Goal: Task Accomplishment & Management: Manage account settings

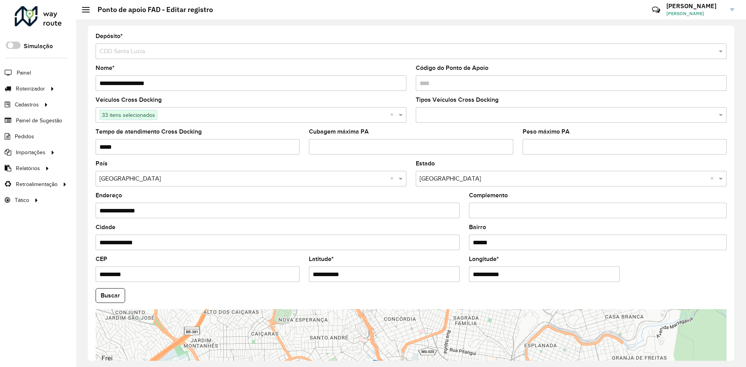
scroll to position [100, 0]
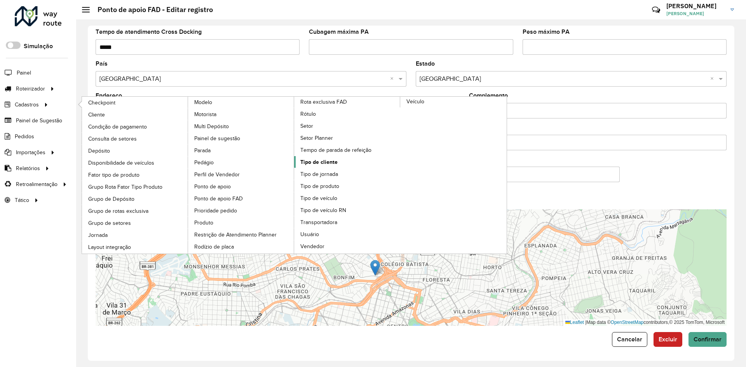
click at [338, 162] on link "Tipo de cliente" at bounding box center [347, 162] width 106 height 12
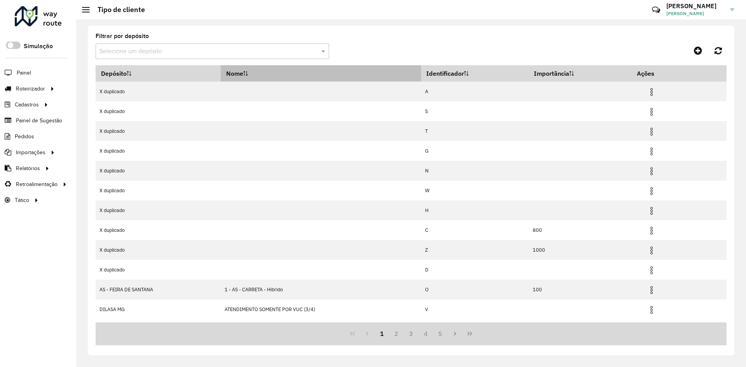
click at [259, 69] on th "Nome" at bounding box center [321, 73] width 201 height 16
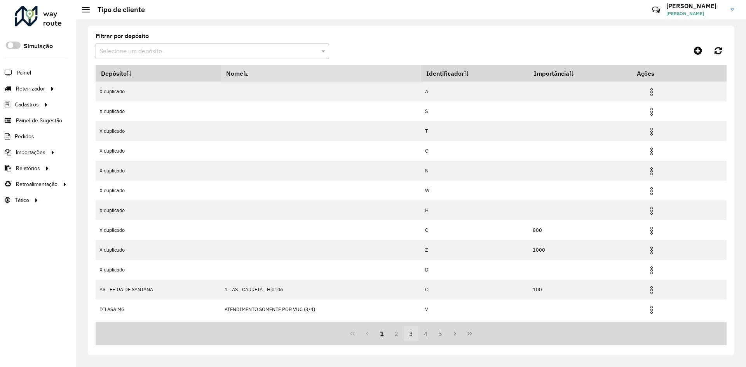
click at [410, 335] on button "3" at bounding box center [411, 333] width 15 height 15
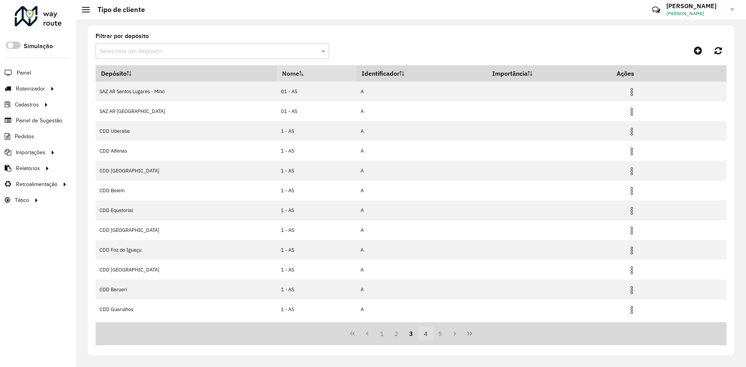
click at [426, 337] on button "4" at bounding box center [426, 333] width 15 height 15
click at [433, 335] on button "6" at bounding box center [440, 333] width 15 height 15
click at [433, 335] on button "8" at bounding box center [440, 333] width 15 height 15
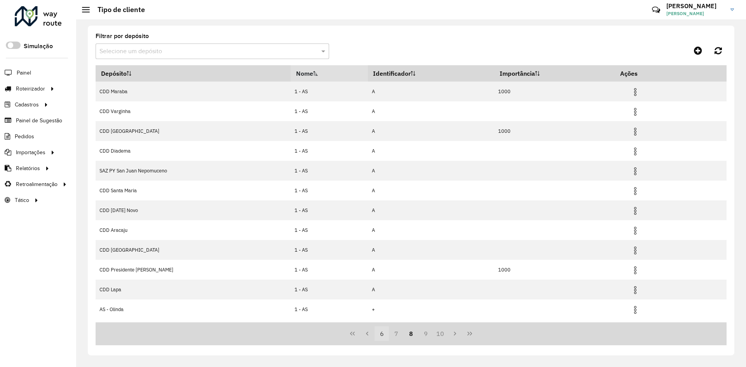
click at [433, 335] on button "10" at bounding box center [440, 333] width 15 height 15
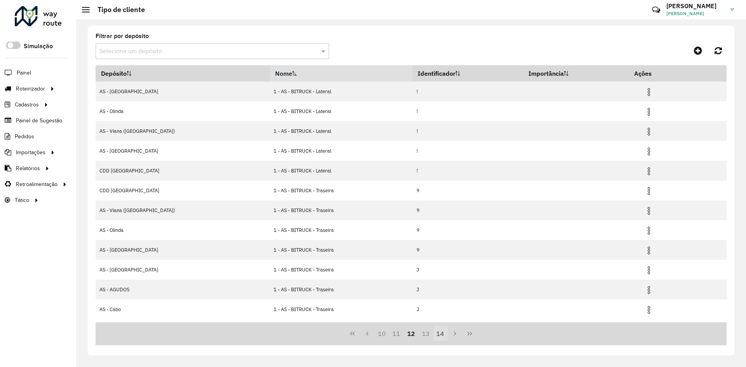
click at [433, 335] on button "14" at bounding box center [440, 333] width 15 height 15
click at [437, 335] on button "18" at bounding box center [440, 333] width 15 height 15
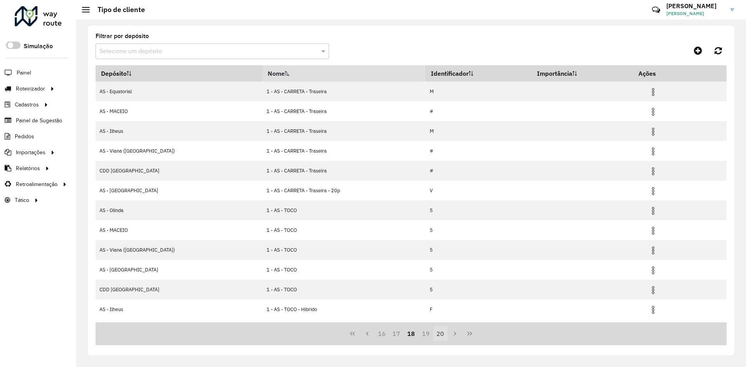
click at [437, 335] on button "20" at bounding box center [440, 333] width 15 height 15
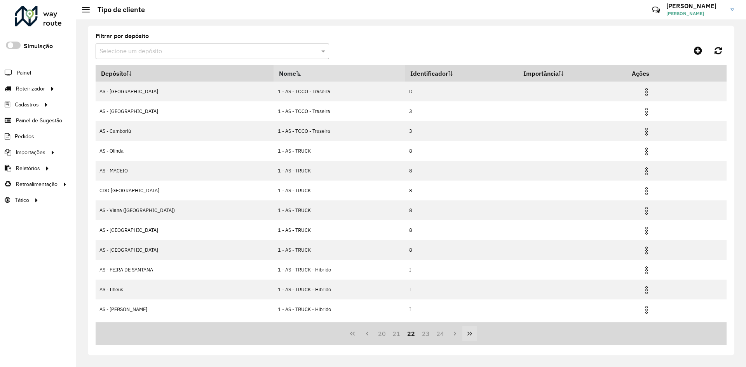
click at [464, 335] on button "Last Page" at bounding box center [470, 333] width 15 height 15
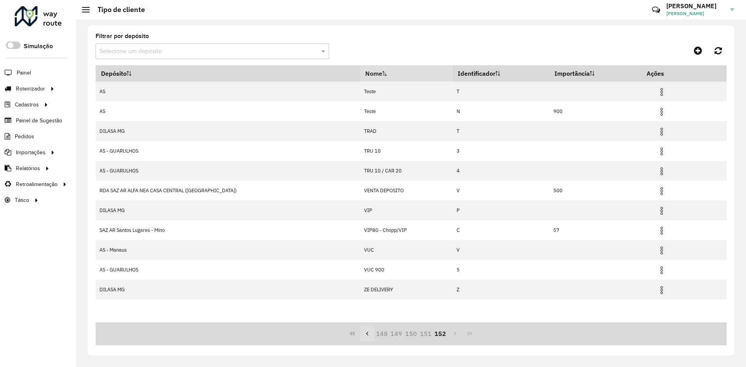
click at [372, 335] on button "Previous Page" at bounding box center [367, 333] width 15 height 15
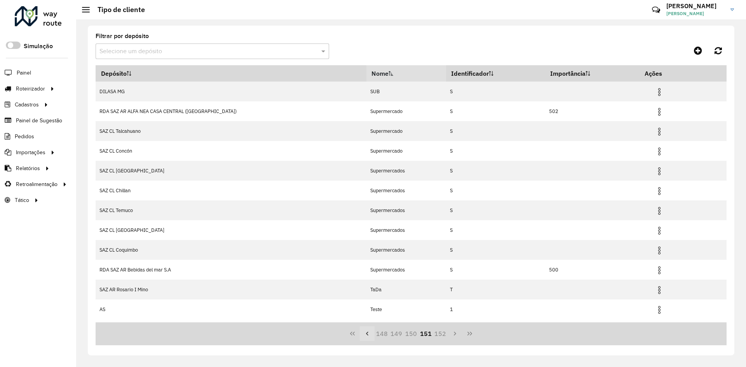
click at [372, 335] on button "Previous Page" at bounding box center [367, 333] width 15 height 15
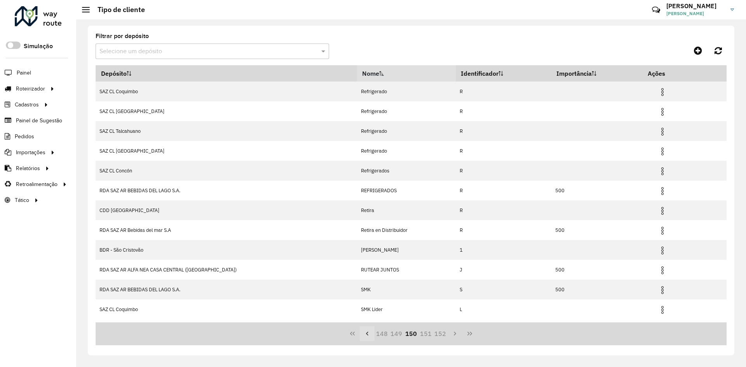
click at [372, 335] on button "Previous Page" at bounding box center [367, 333] width 15 height 15
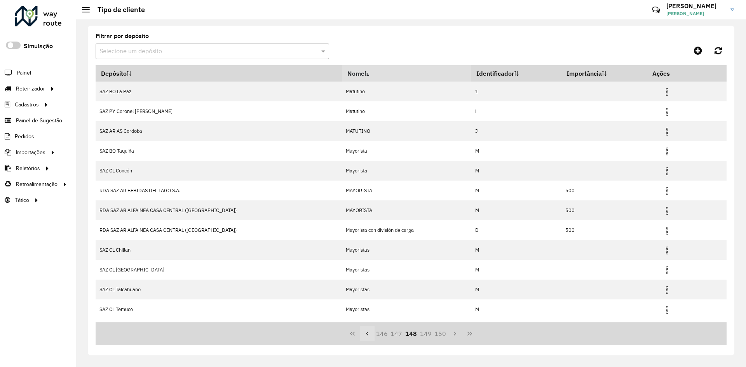
click at [372, 335] on button "Previous Page" at bounding box center [367, 333] width 15 height 15
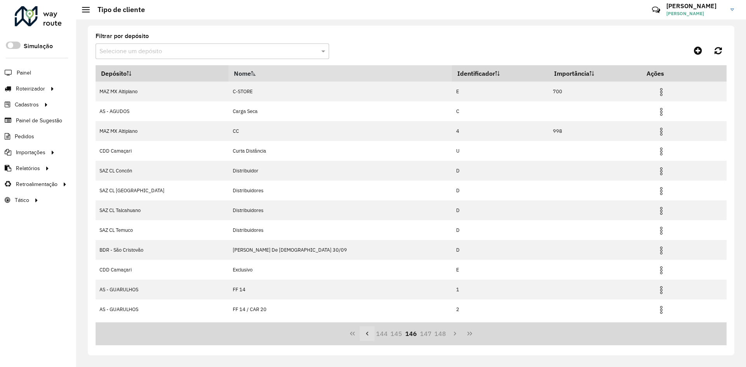
click at [372, 335] on button "Previous Page" at bounding box center [367, 333] width 15 height 15
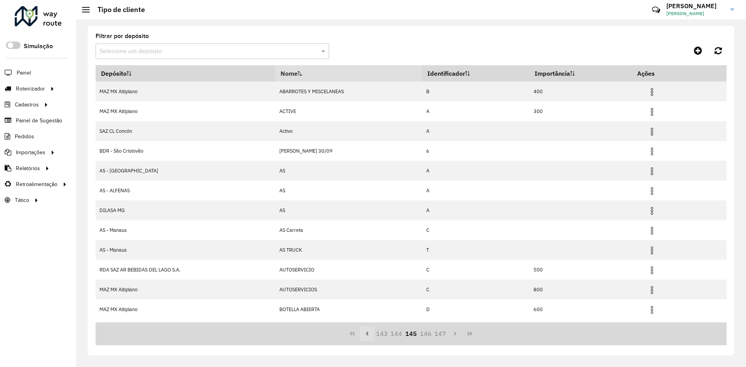
click at [372, 335] on button "Previous Page" at bounding box center [367, 333] width 15 height 15
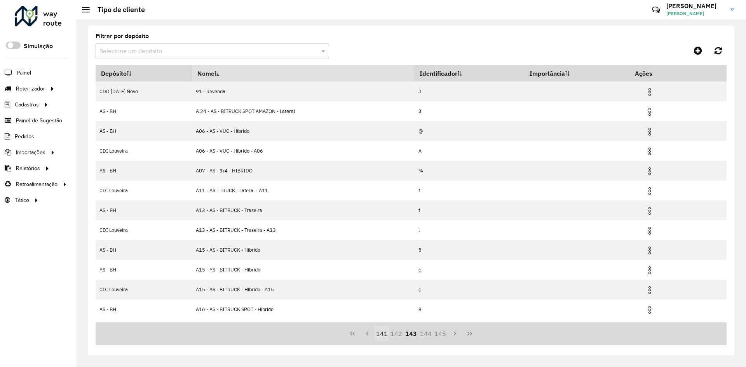
click at [396, 332] on button "142" at bounding box center [396, 333] width 15 height 15
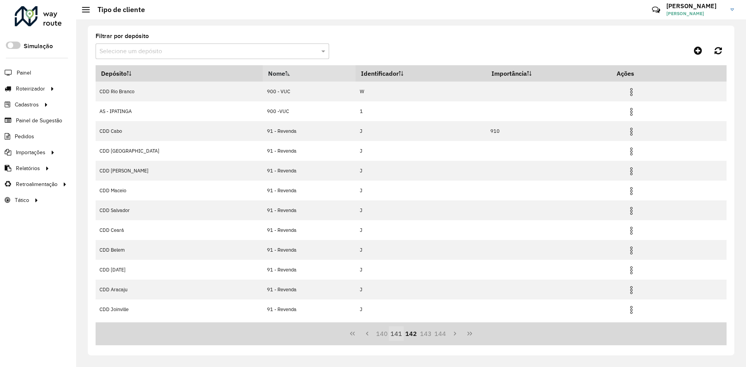
click at [394, 333] on button "141" at bounding box center [396, 333] width 15 height 15
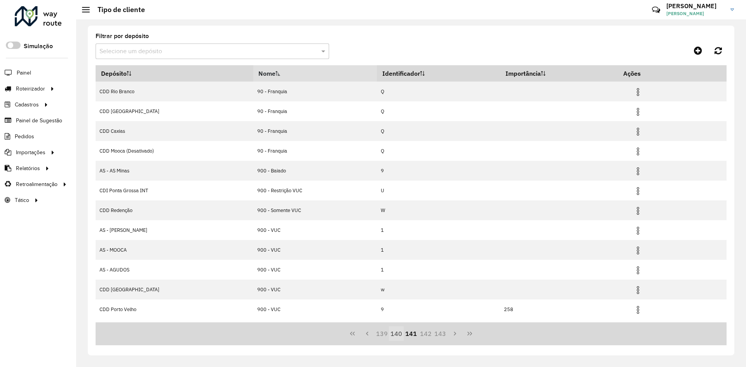
click at [390, 334] on button "140" at bounding box center [396, 333] width 15 height 15
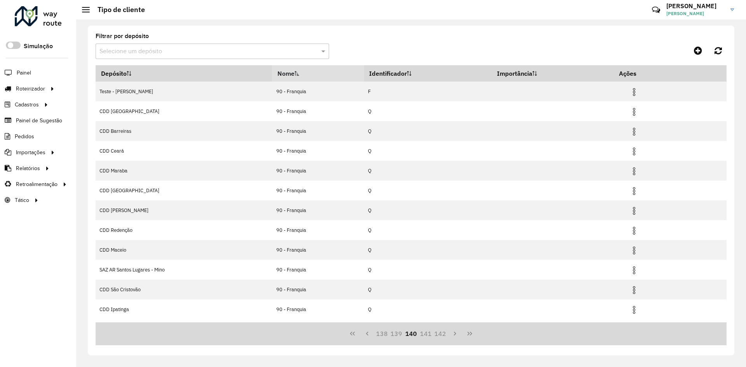
click at [390, 334] on button "139" at bounding box center [396, 333] width 15 height 15
click at [389, 334] on button "138" at bounding box center [382, 333] width 15 height 15
click at [390, 334] on button "137" at bounding box center [396, 333] width 15 height 15
click at [389, 334] on button "136" at bounding box center [382, 333] width 15 height 15
click at [390, 334] on button "135" at bounding box center [396, 333] width 15 height 15
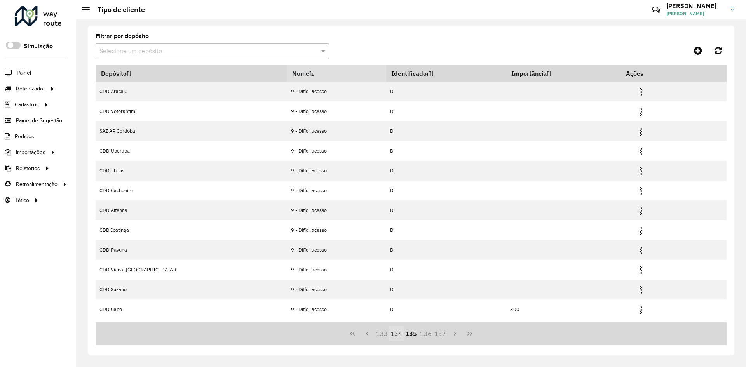
click at [388, 334] on button "133" at bounding box center [382, 333] width 15 height 15
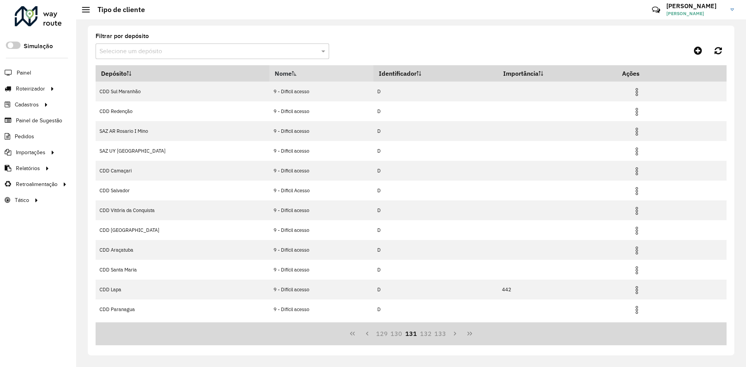
click at [388, 334] on button "129" at bounding box center [382, 333] width 15 height 15
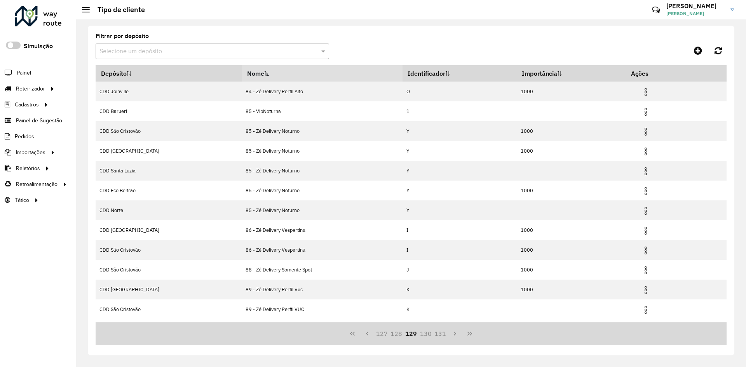
click at [388, 334] on button "127" at bounding box center [382, 333] width 15 height 15
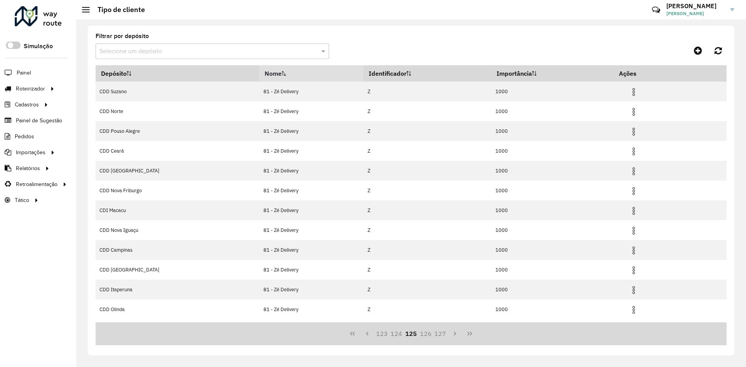
click at [388, 334] on button "123" at bounding box center [382, 333] width 15 height 15
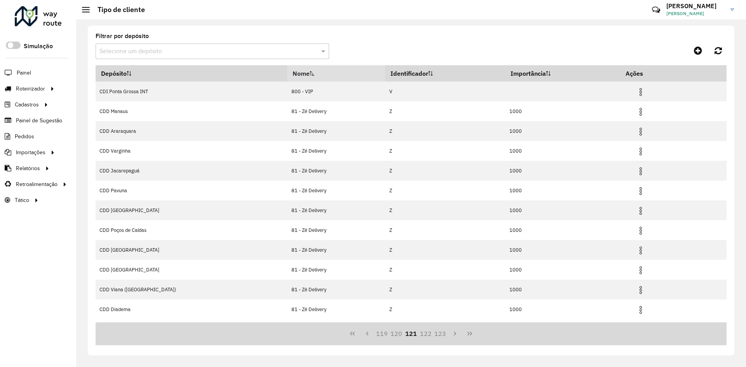
click at [388, 334] on button "119" at bounding box center [382, 333] width 15 height 15
click at [388, 334] on button "117" at bounding box center [382, 333] width 15 height 15
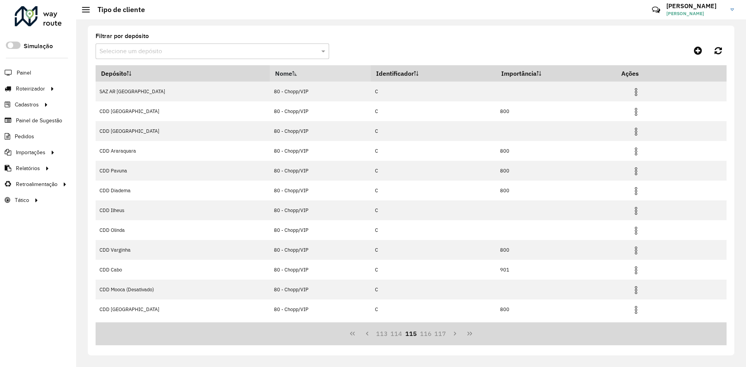
click at [387, 334] on button "113" at bounding box center [382, 333] width 15 height 15
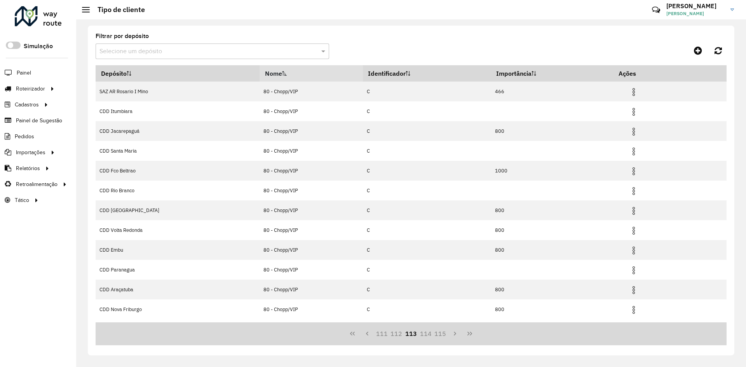
click at [387, 333] on button "111" at bounding box center [382, 333] width 15 height 15
click at [387, 333] on button "107" at bounding box center [382, 333] width 15 height 15
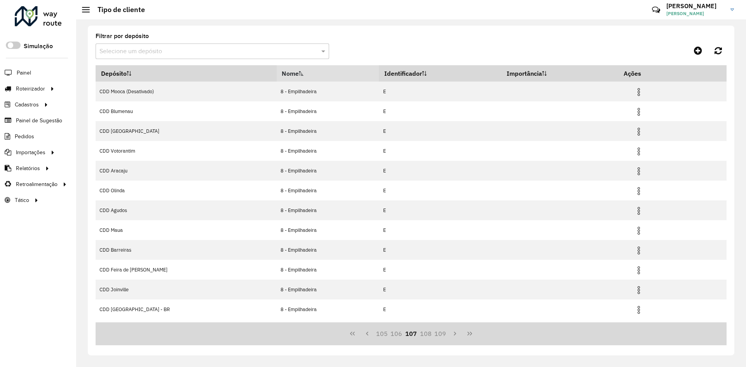
click at [387, 333] on button "105" at bounding box center [382, 333] width 15 height 15
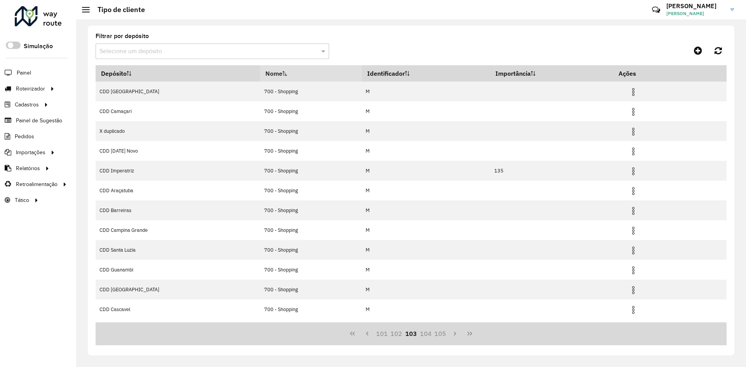
click at [387, 333] on button "101" at bounding box center [382, 333] width 15 height 15
click at [387, 333] on button "99" at bounding box center [382, 333] width 15 height 15
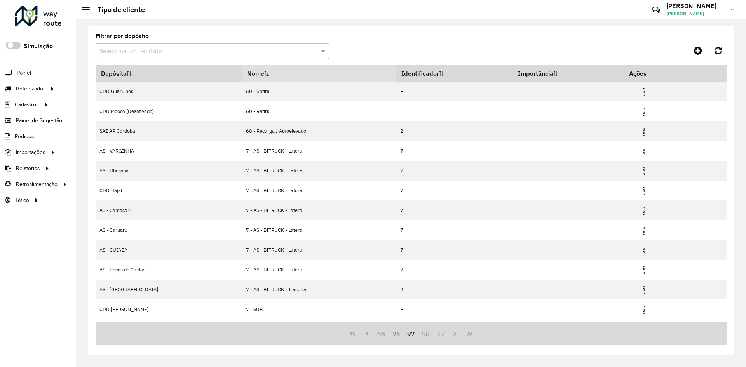
click at [387, 333] on button "95" at bounding box center [382, 333] width 15 height 15
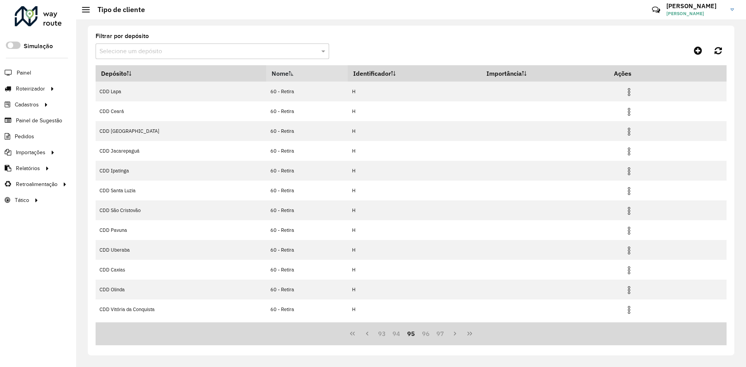
click at [387, 333] on button "93" at bounding box center [382, 333] width 15 height 15
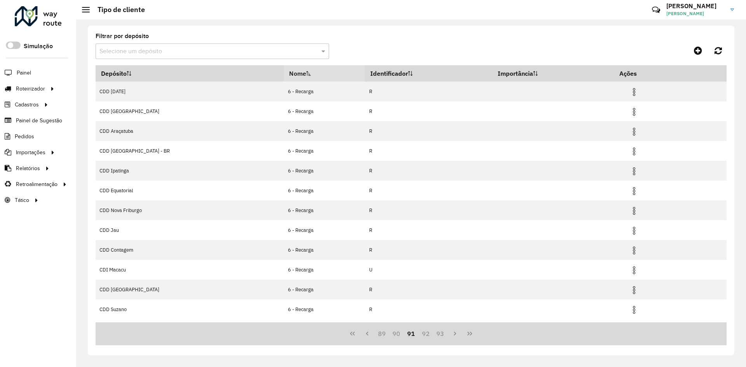
click at [387, 333] on button "89" at bounding box center [382, 333] width 15 height 15
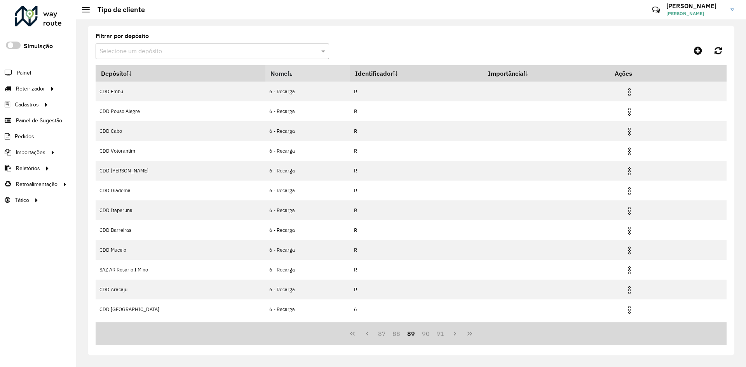
click at [387, 333] on button "87" at bounding box center [382, 333] width 15 height 15
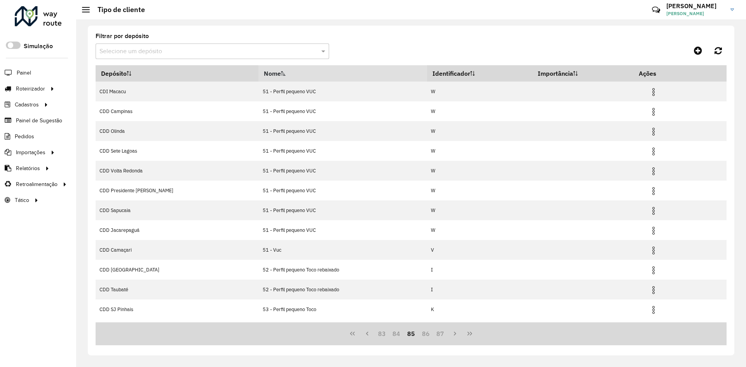
click at [387, 333] on button "83" at bounding box center [382, 333] width 15 height 15
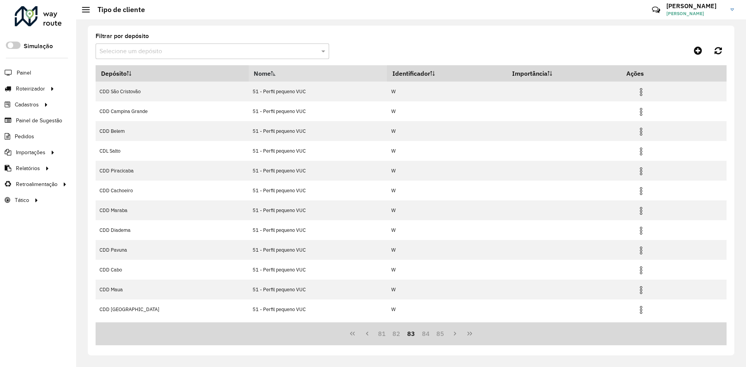
click at [387, 333] on button "81" at bounding box center [382, 333] width 15 height 15
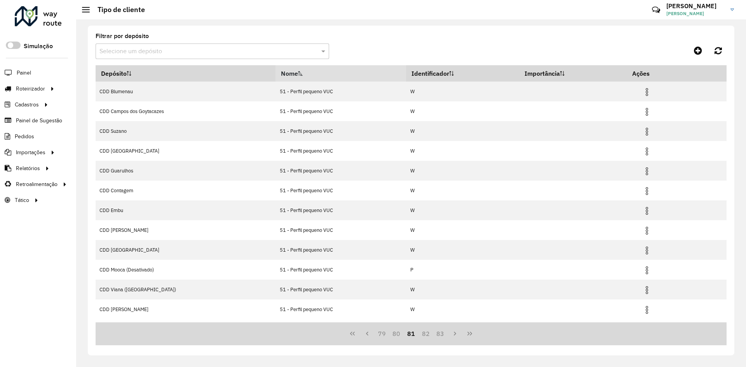
click at [387, 333] on button "79" at bounding box center [382, 333] width 15 height 15
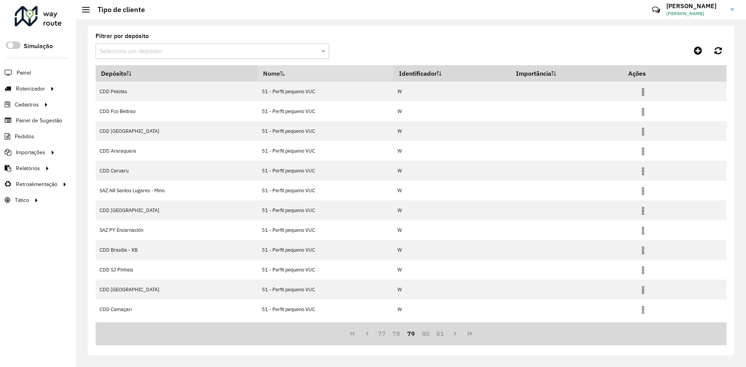
click at [387, 333] on button "77" at bounding box center [382, 333] width 15 height 15
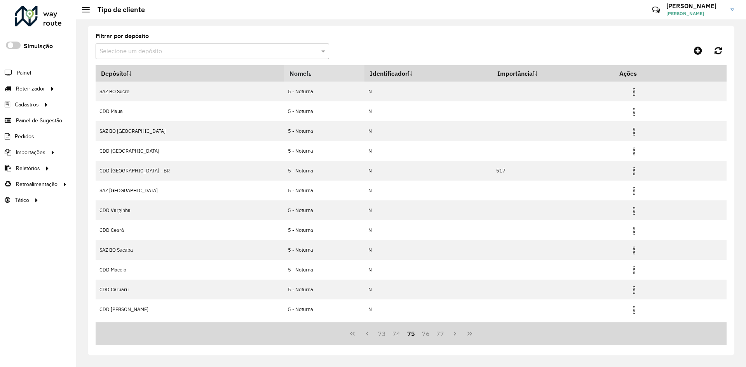
click at [387, 333] on button "73" at bounding box center [382, 333] width 15 height 15
click at [387, 333] on button "71" at bounding box center [382, 333] width 15 height 15
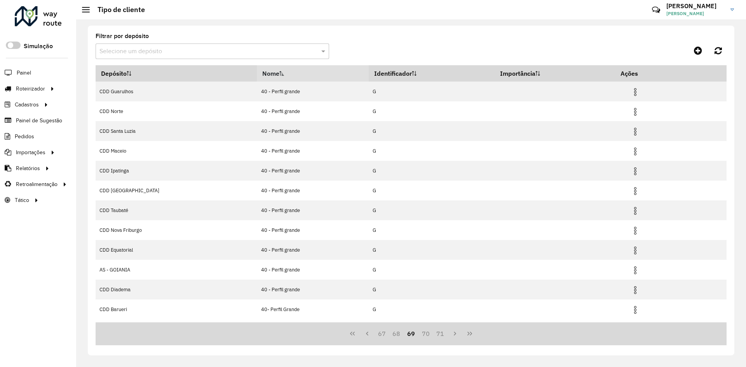
click at [387, 333] on button "67" at bounding box center [382, 333] width 15 height 15
click at [387, 333] on button "65" at bounding box center [382, 333] width 15 height 15
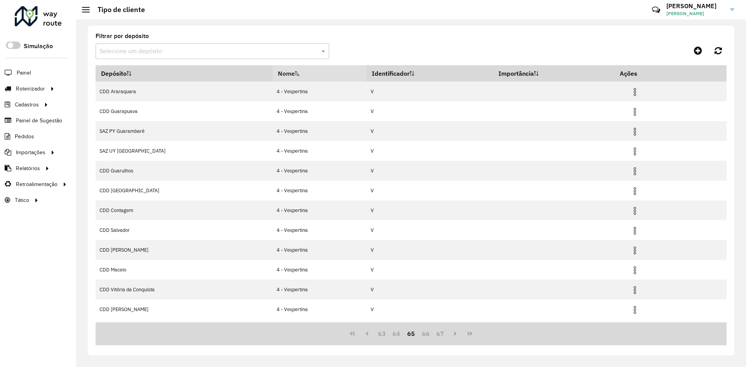
click at [387, 333] on button "63" at bounding box center [382, 333] width 15 height 15
click at [387, 333] on button "61" at bounding box center [382, 333] width 15 height 15
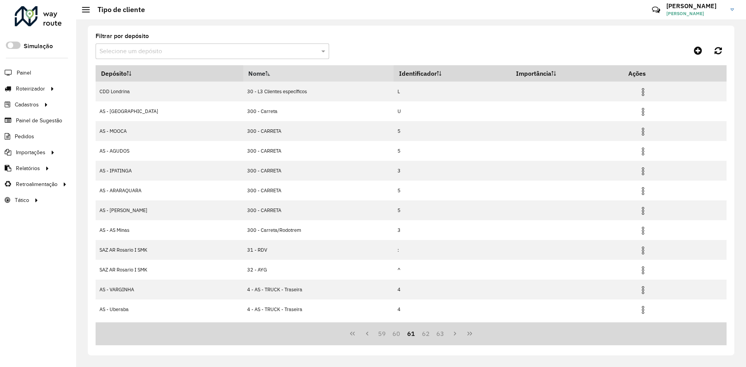
click at [387, 333] on button "59" at bounding box center [382, 333] width 15 height 15
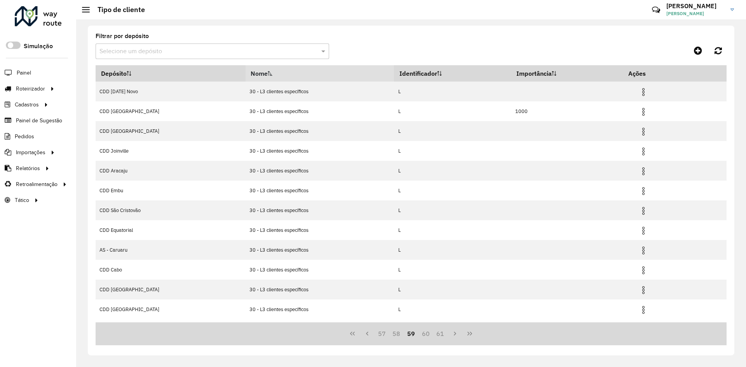
click at [387, 333] on button "57" at bounding box center [382, 333] width 15 height 15
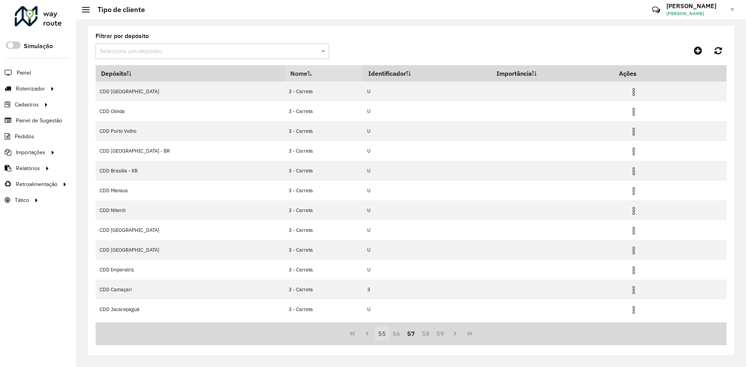
click at [388, 333] on button "55" at bounding box center [382, 333] width 15 height 15
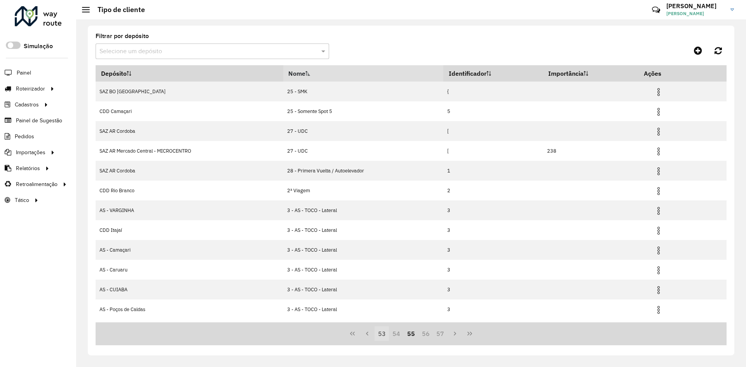
click at [395, 332] on button "54" at bounding box center [396, 333] width 15 height 15
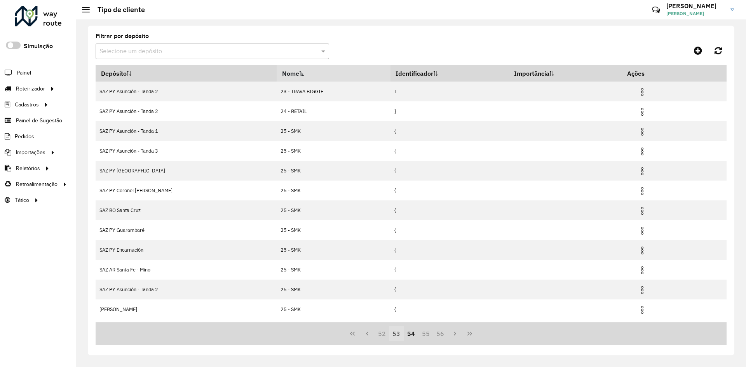
click at [391, 332] on button "53" at bounding box center [396, 333] width 15 height 15
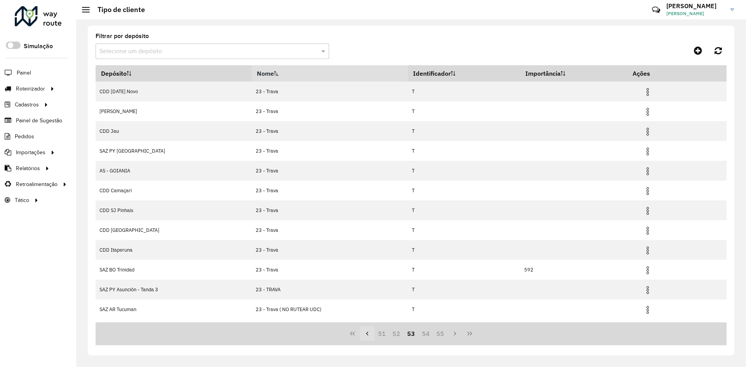
click at [368, 335] on icon "Previous Page" at bounding box center [367, 334] width 2 height 4
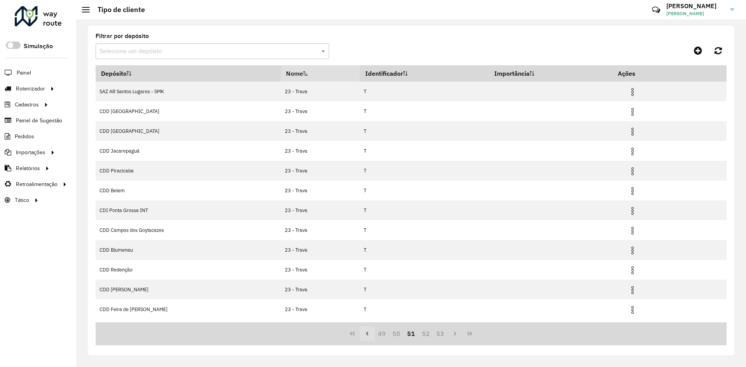
click at [368, 335] on icon "Previous Page" at bounding box center [367, 334] width 2 height 4
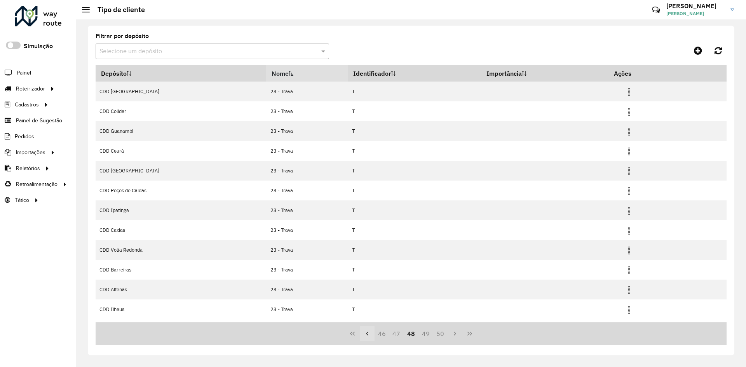
click at [368, 335] on icon "Previous Page" at bounding box center [367, 334] width 2 height 4
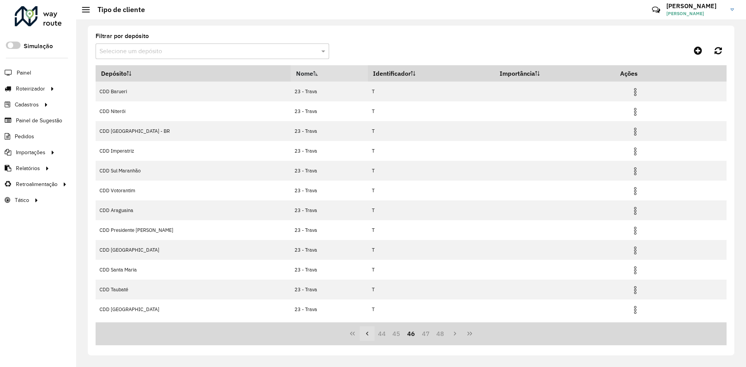
click at [368, 335] on icon "Previous Page" at bounding box center [367, 334] width 2 height 4
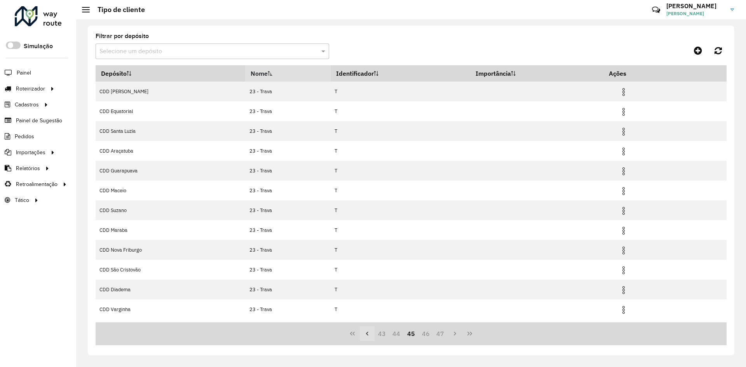
click at [368, 335] on icon "Previous Page" at bounding box center [367, 334] width 2 height 4
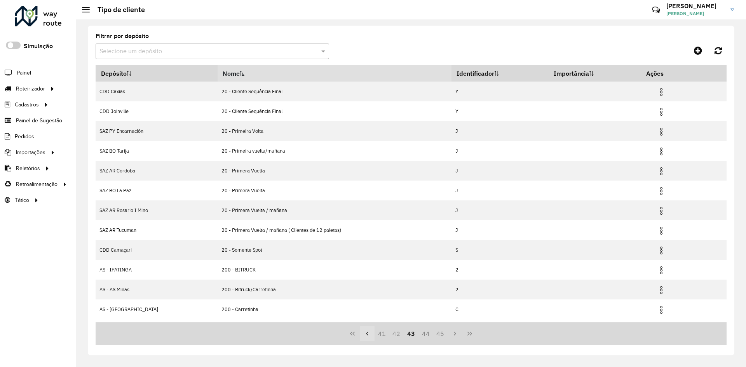
click at [368, 335] on icon "Previous Page" at bounding box center [367, 334] width 2 height 4
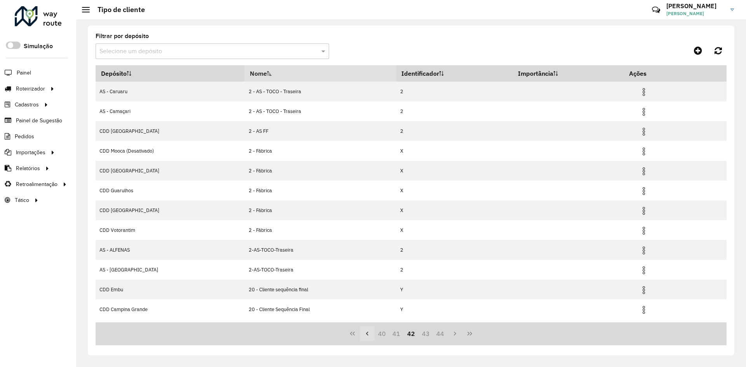
click at [368, 335] on icon "Previous Page" at bounding box center [367, 334] width 2 height 4
click at [368, 335] on icon "Previous Page" at bounding box center [367, 334] width 6 height 6
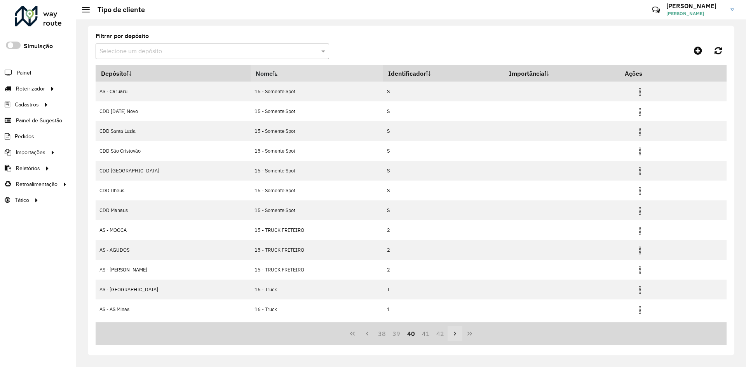
click at [457, 337] on icon "Next Page" at bounding box center [455, 334] width 6 height 6
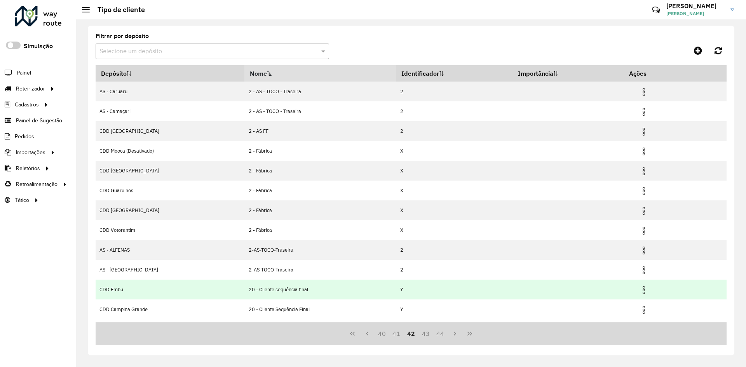
click at [234, 285] on td "CDD Embu" at bounding box center [170, 290] width 149 height 20
click at [252, 290] on td "20 - Cliente sequência final" at bounding box center [320, 290] width 152 height 20
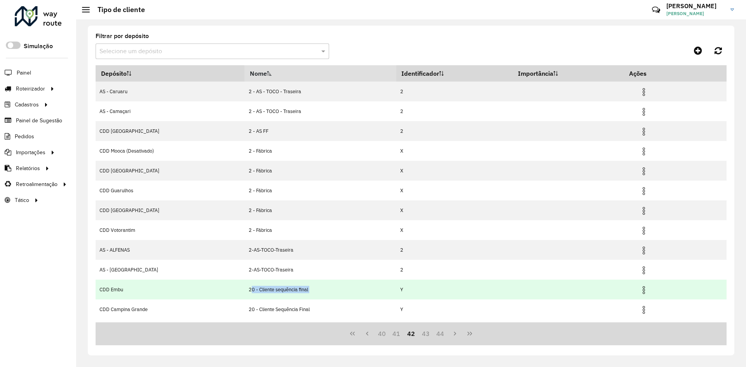
click at [279, 290] on td "20 - Cliente sequência final" at bounding box center [320, 290] width 152 height 20
click at [275, 290] on td "20 - Cliente sequência final" at bounding box center [320, 290] width 152 height 20
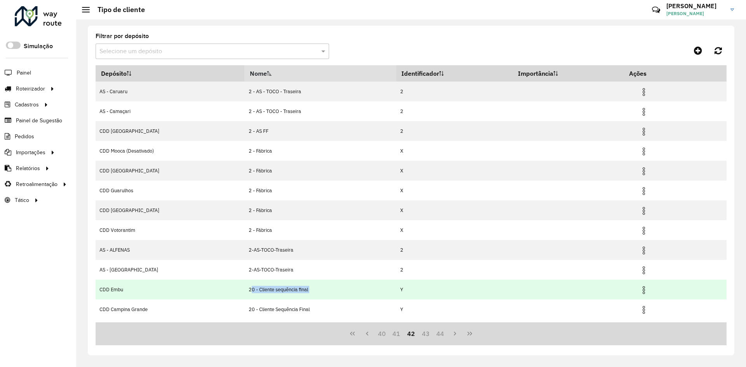
click at [275, 290] on td "20 - Cliente sequência final" at bounding box center [320, 290] width 152 height 20
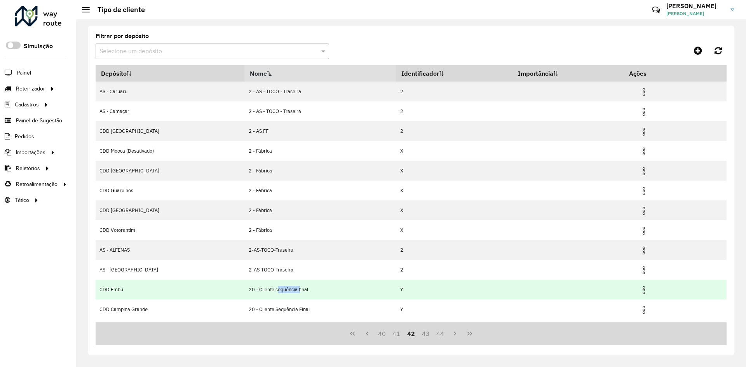
click at [275, 290] on td "20 - Cliente sequência final" at bounding box center [320, 290] width 152 height 20
click at [267, 288] on td "20 - Cliente sequência final" at bounding box center [320, 290] width 152 height 20
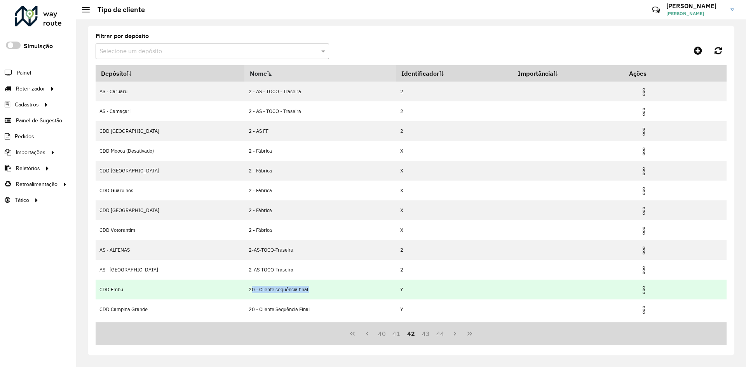
click at [271, 291] on td "20 - Cliente sequência final" at bounding box center [320, 290] width 152 height 20
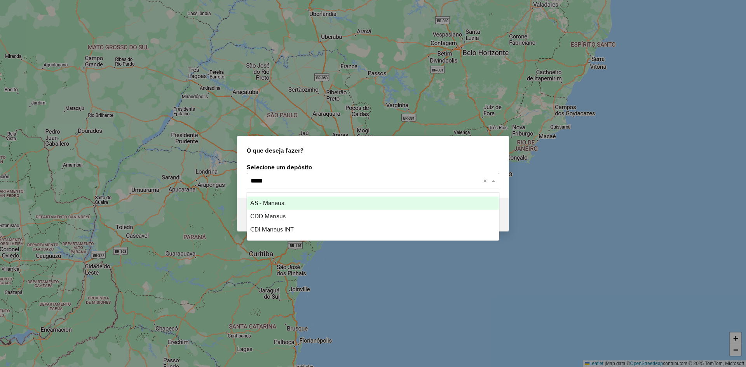
type input "******"
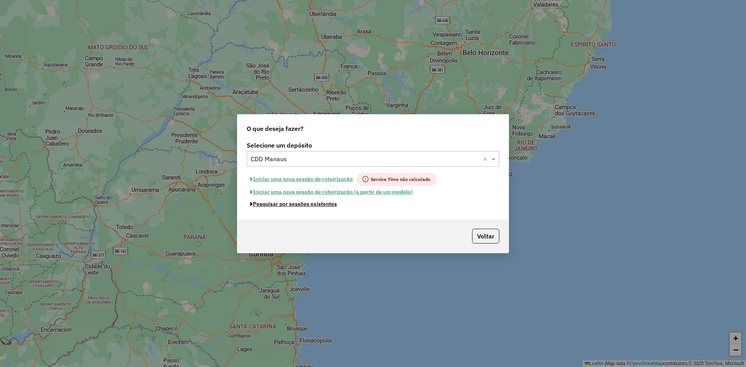
click at [317, 203] on button "Pesquisar por sessões existentes" at bounding box center [294, 204] width 94 height 12
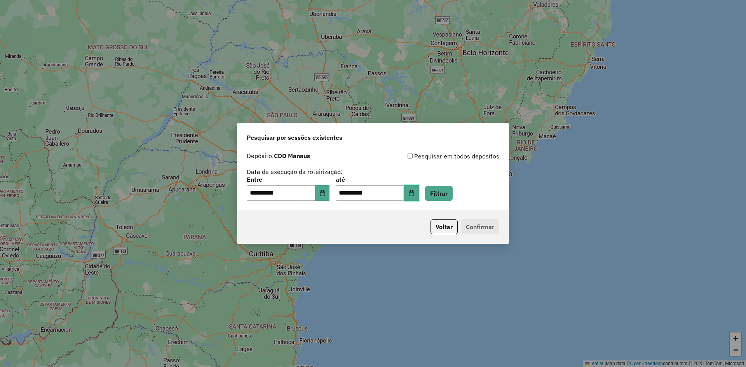
click at [415, 194] on icon "Choose Date" at bounding box center [411, 193] width 6 height 6
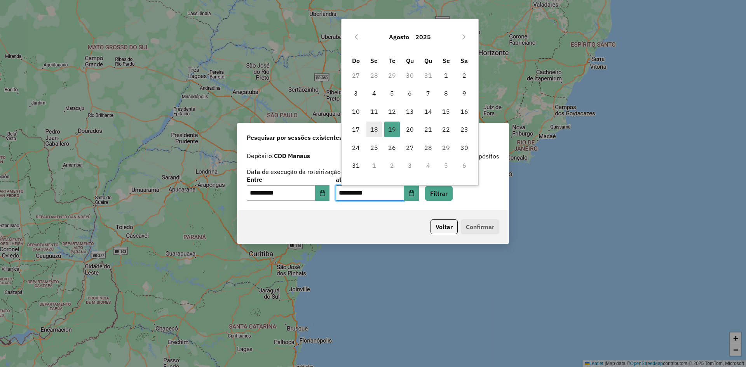
click at [379, 126] on span "18" at bounding box center [375, 130] width 16 height 16
type input "**********"
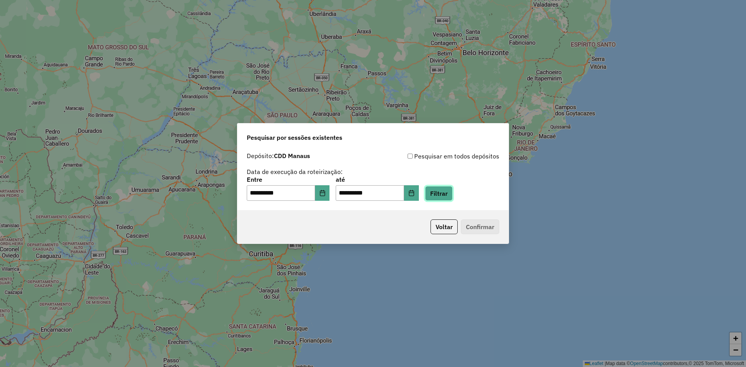
click at [453, 192] on button "Filtrar" at bounding box center [439, 193] width 28 height 15
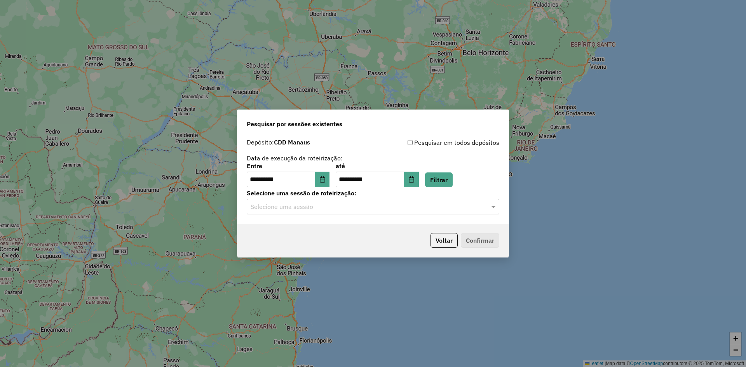
click at [321, 209] on input "text" at bounding box center [365, 206] width 229 height 9
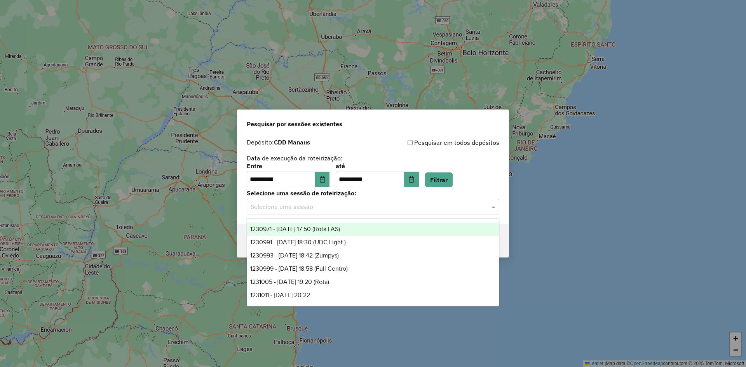
click at [365, 229] on div "1230971 - 18/08/2025 17:50 (Rota | AS)" at bounding box center [373, 229] width 252 height 13
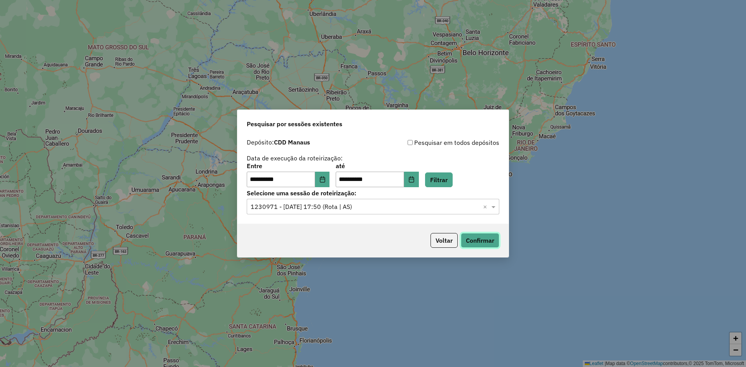
click at [487, 238] on button "Confirmar" at bounding box center [480, 240] width 38 height 15
click at [401, 199] on ng-select "Selecione uma sessão × 1230971 - 18/08/2025 17:50 (Rota | AS) ×" at bounding box center [373, 207] width 253 height 16
click at [389, 209] on input "text" at bounding box center [365, 206] width 229 height 9
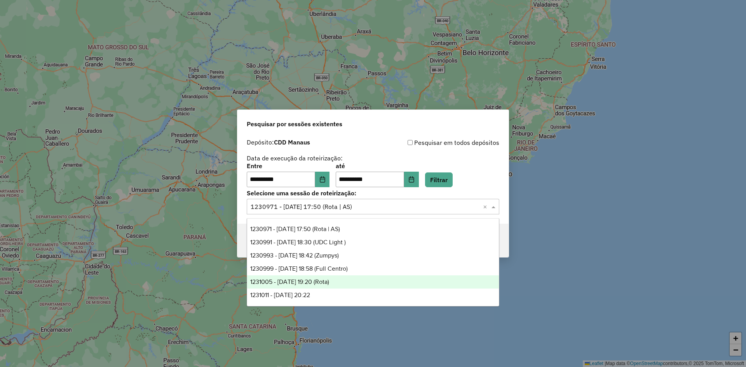
click at [364, 280] on div "1231005 - 18/08/2025 19:20 (Rota)" at bounding box center [373, 282] width 252 height 13
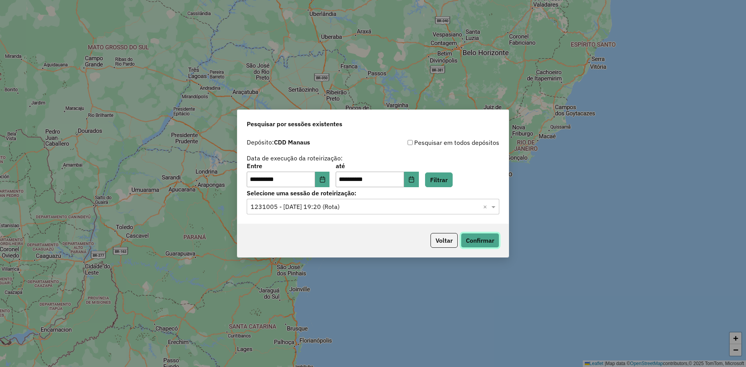
click at [495, 239] on button "Confirmar" at bounding box center [480, 240] width 38 height 15
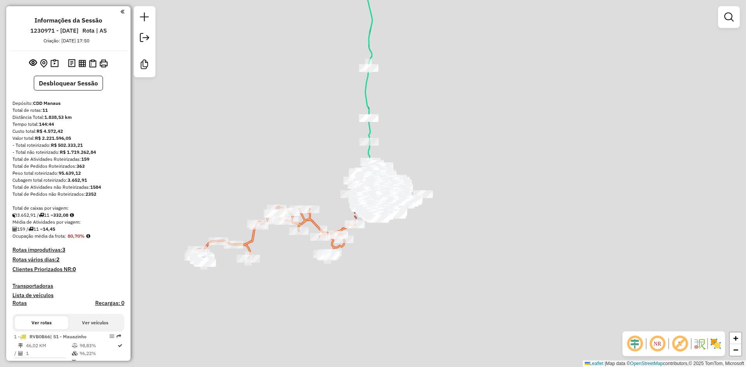
drag, startPoint x: 732, startPoint y: 18, endPoint x: 530, endPoint y: 56, distance: 205.1
click at [732, 18] on em at bounding box center [728, 16] width 9 height 9
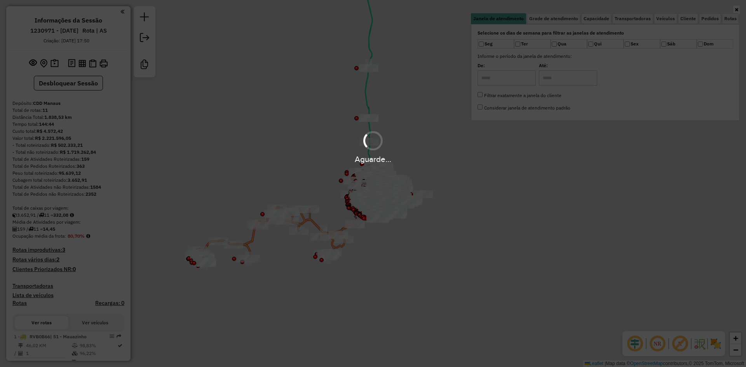
click at [602, 18] on div "Aguarde..." at bounding box center [373, 183] width 746 height 367
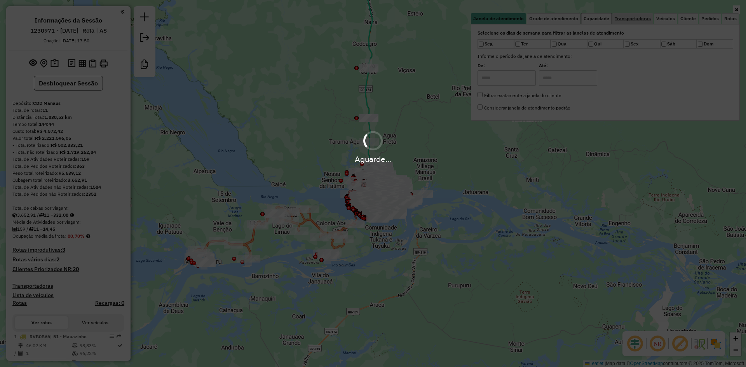
click at [602, 19] on span "Capacidade" at bounding box center [597, 18] width 26 height 5
click at [600, 19] on span "Capacidade" at bounding box center [597, 18] width 26 height 5
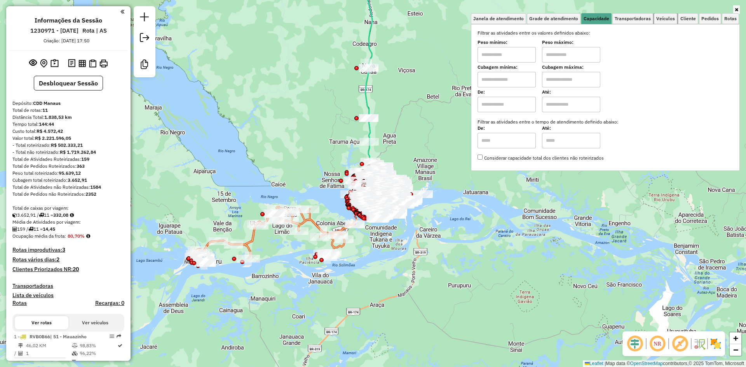
click at [665, 17] on span "Veículos" at bounding box center [665, 18] width 19 height 5
click at [689, 18] on span "Cliente" at bounding box center [689, 18] width 16 height 5
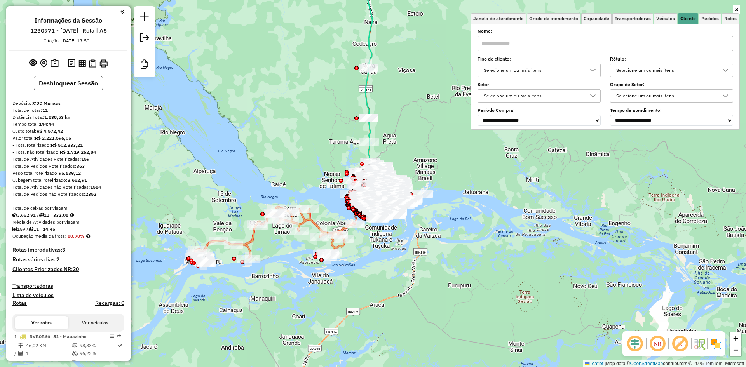
click at [521, 99] on div "Selecione um ou mais itens" at bounding box center [533, 96] width 105 height 12
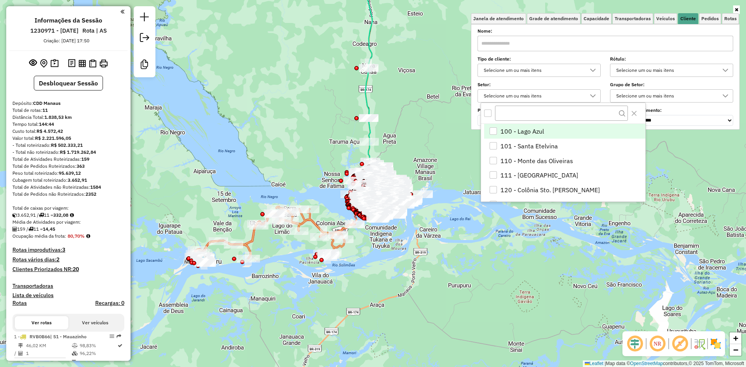
scroll to position [5, 27]
click at [536, 72] on div "Selecione um ou mais itens" at bounding box center [533, 70] width 105 height 12
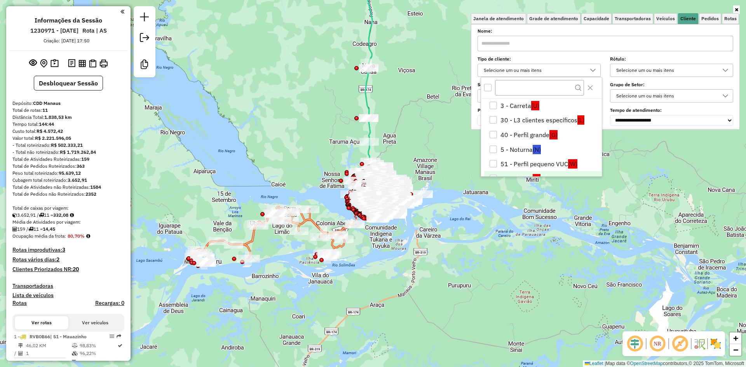
scroll to position [78, 0]
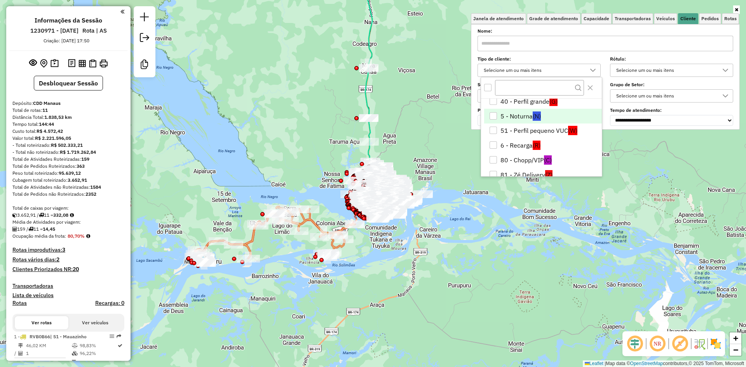
click at [534, 119] on span "(N)" at bounding box center [537, 116] width 8 height 9
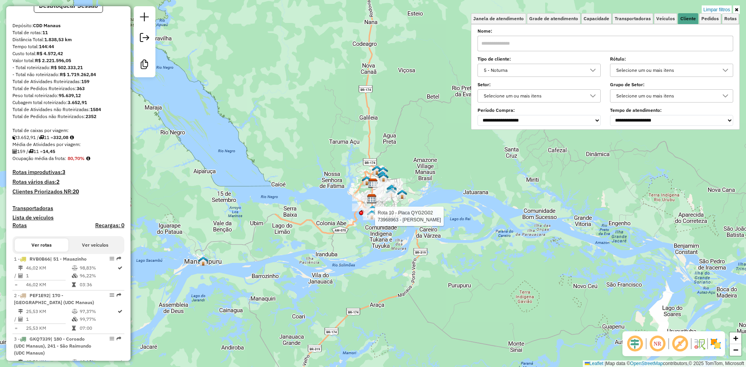
select select "**********"
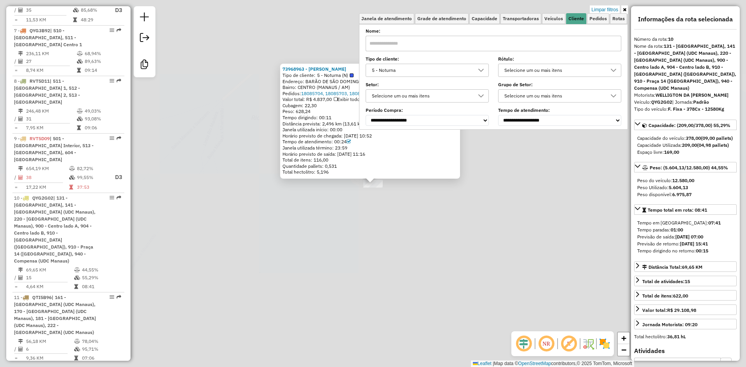
scroll to position [680, 0]
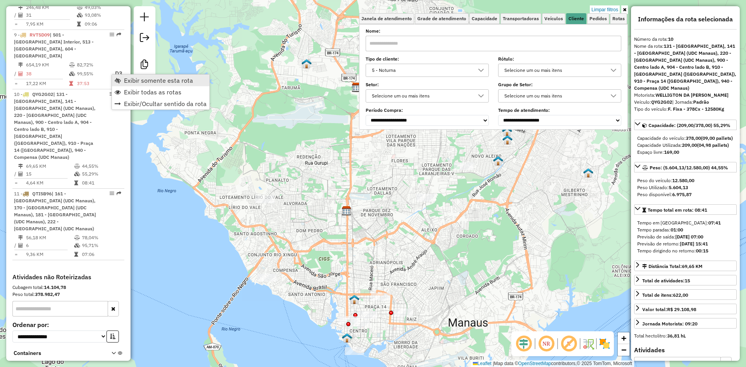
click at [125, 81] on span "Exibir somente esta rota" at bounding box center [158, 80] width 69 height 6
click at [606, 10] on link "Limpar filtros" at bounding box center [605, 9] width 30 height 9
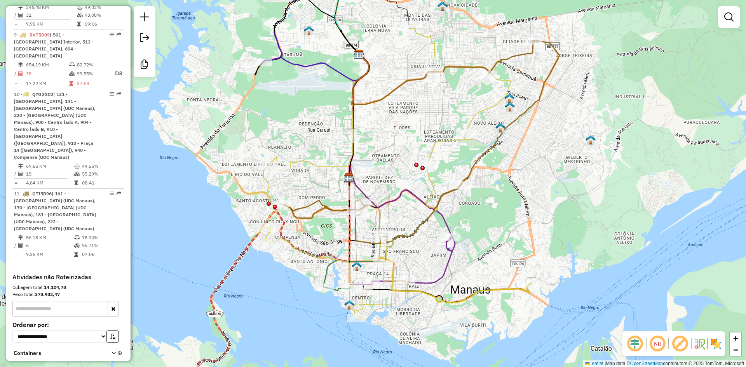
drag, startPoint x: 310, startPoint y: 280, endPoint x: 318, endPoint y: 228, distance: 52.7
click at [318, 228] on div "Janela de atendimento Grade de atendimento Capacidade Transportadoras Veículos …" at bounding box center [373, 183] width 746 height 367
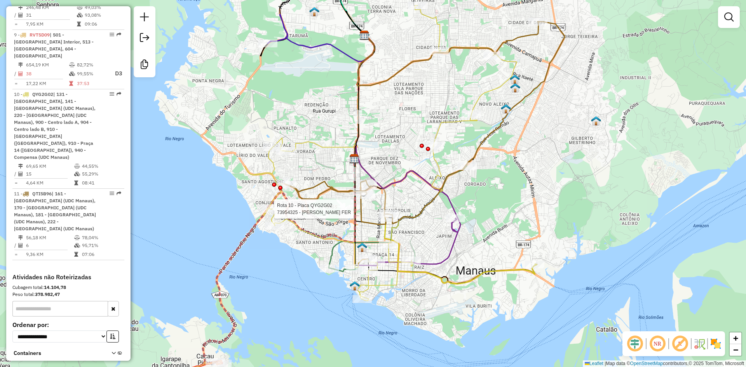
select select "**********"
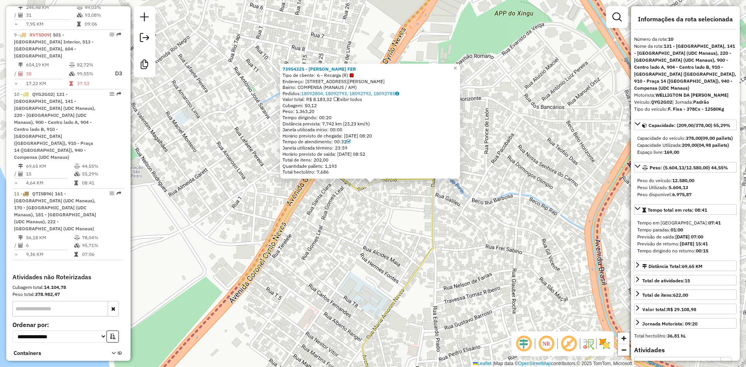
click at [373, 211] on div "73954325 - ROZINELI FONSECA FER Tipo de cliente: 6 - Recarga (R) Endereço: 008 …" at bounding box center [373, 183] width 746 height 367
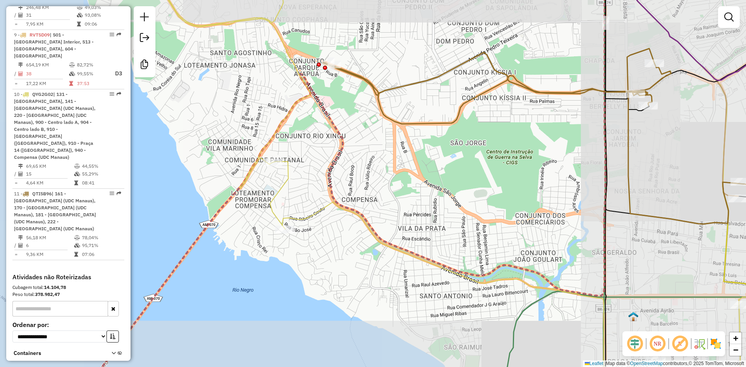
drag, startPoint x: 391, startPoint y: 204, endPoint x: 298, endPoint y: 183, distance: 96.0
click at [301, 183] on icon at bounding box center [346, 167] width 518 height 441
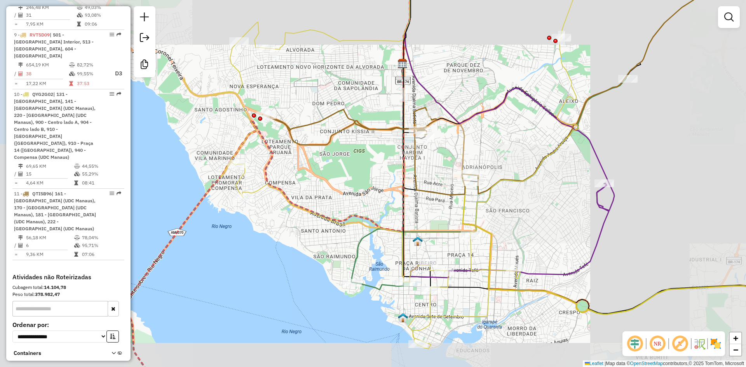
drag, startPoint x: 319, startPoint y: 240, endPoint x: 274, endPoint y: 219, distance: 49.0
click at [274, 219] on div "Janela de atendimento Grade de atendimento Capacidade Transportadoras Veículos …" at bounding box center [373, 183] width 746 height 367
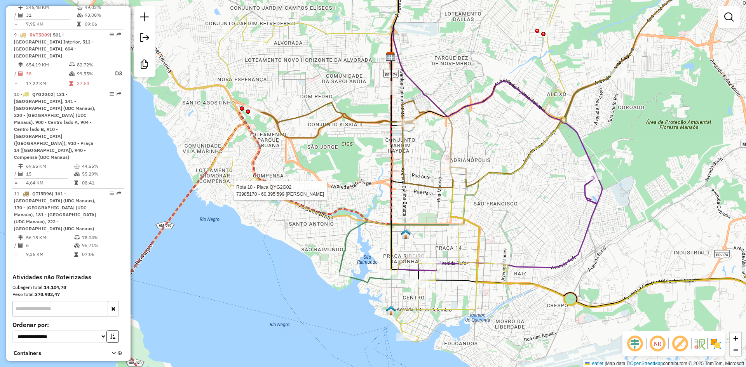
select select "**********"
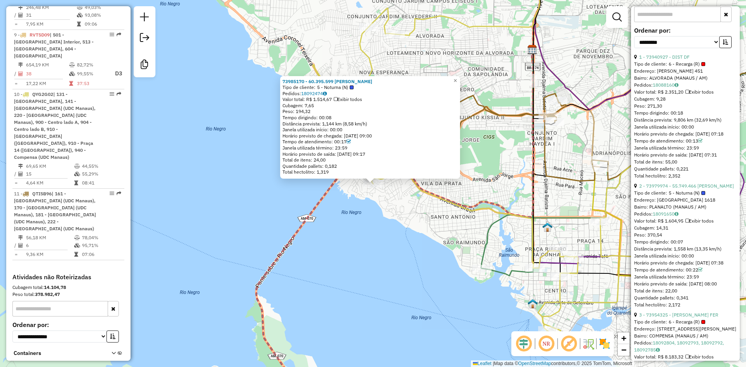
scroll to position [272, 0]
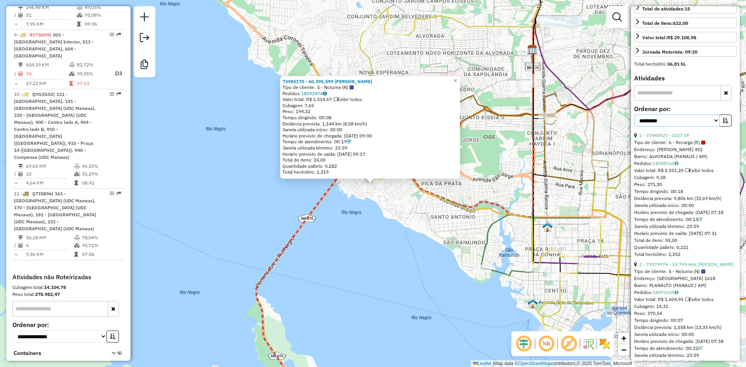
click at [702, 125] on select "**********" at bounding box center [677, 121] width 86 height 12
click at [725, 167] on div "Pedidos: 18088160" at bounding box center [685, 163] width 103 height 7
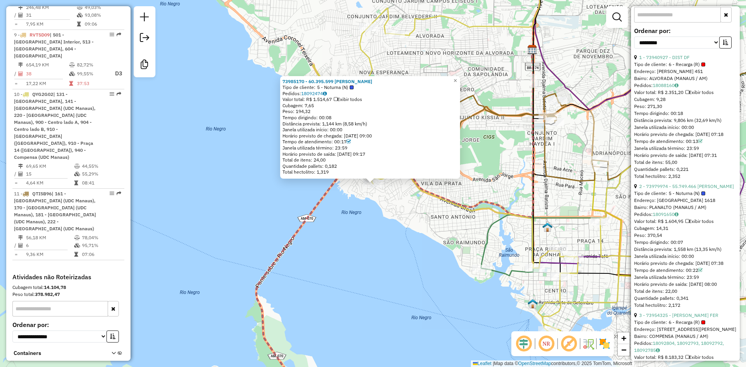
scroll to position [389, 0]
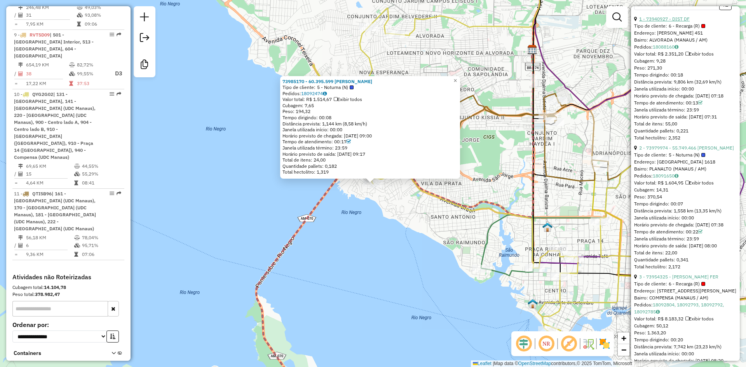
click at [679, 22] on link "1 - 73940927 - DIST DF" at bounding box center [664, 19] width 51 height 6
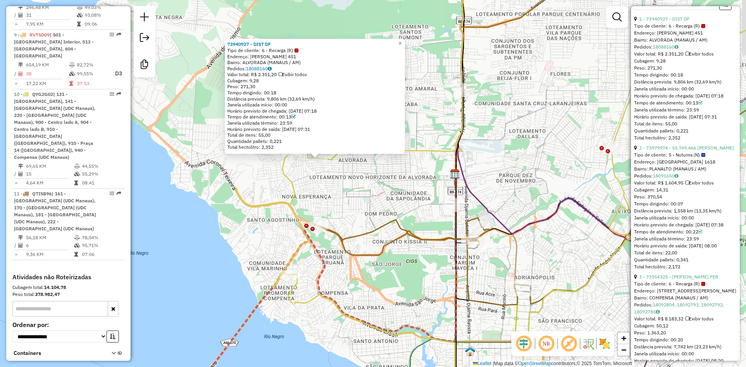
drag, startPoint x: 443, startPoint y: 225, endPoint x: 388, endPoint y: 200, distance: 60.4
click at [388, 200] on div "73940927 - DIST DF Tipo de cliente: 6 - Recarga (R) Endereço: OVIDIO GOMES MONT…" at bounding box center [373, 183] width 746 height 367
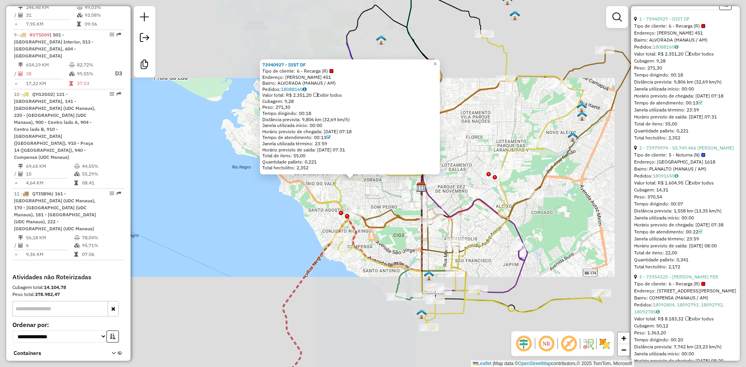
click at [385, 199] on div "73940927 - DIST DF Tipo de cliente: 6 - Recarga (R) Endereço: OVIDIO GOMES MONT…" at bounding box center [373, 183] width 746 height 367
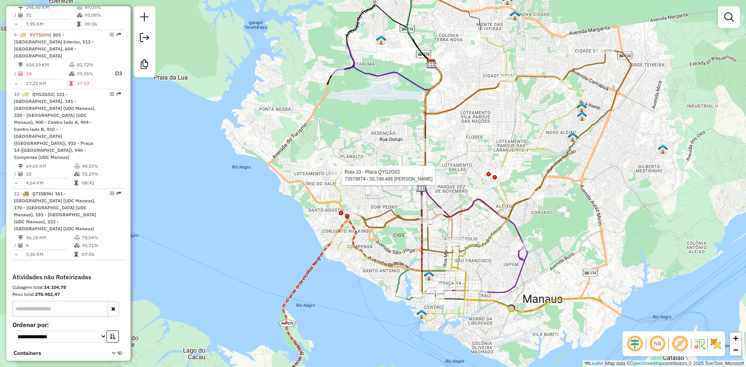
select select "**********"
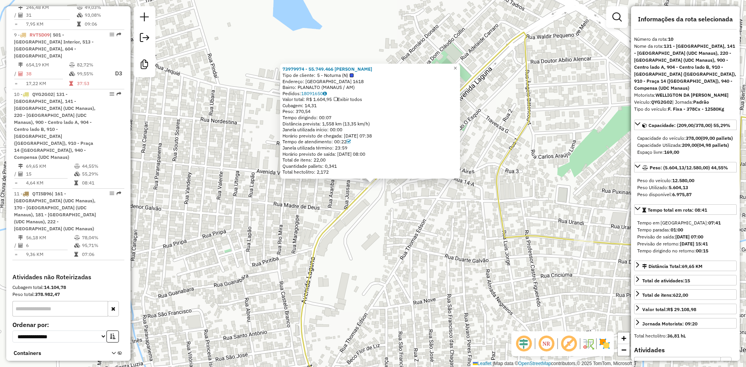
click at [413, 243] on div "73979974 - 55.749.466 GABRIEL L Tipo de cliente: 5 - Noturna (N) Endereço: LAGU…" at bounding box center [373, 183] width 746 height 367
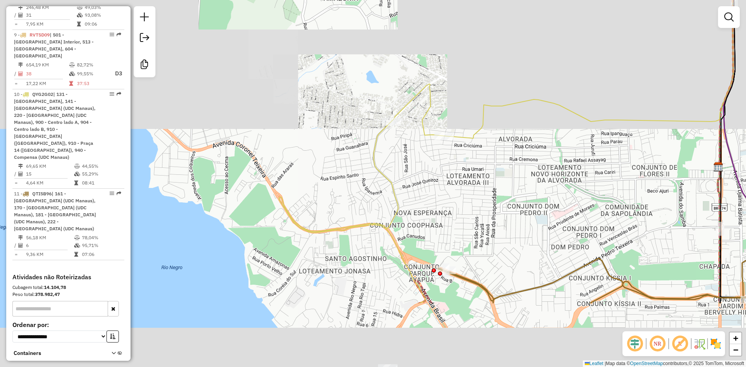
drag, startPoint x: 431, startPoint y: 152, endPoint x: 419, endPoint y: 87, distance: 65.8
click at [419, 86] on div "Janela de atendimento Grade de atendimento Capacidade Transportadoras Veículos …" at bounding box center [373, 183] width 746 height 367
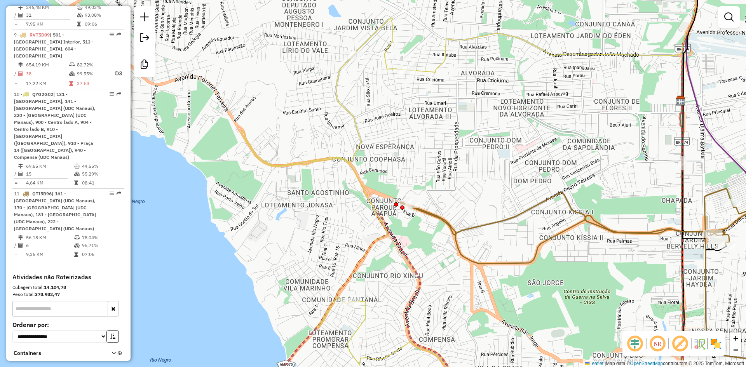
drag, startPoint x: 451, startPoint y: 147, endPoint x: 407, endPoint y: 147, distance: 44.3
click at [407, 147] on div "Janela de atendimento Grade de atendimento Capacidade Transportadoras Veículos …" at bounding box center [373, 183] width 746 height 367
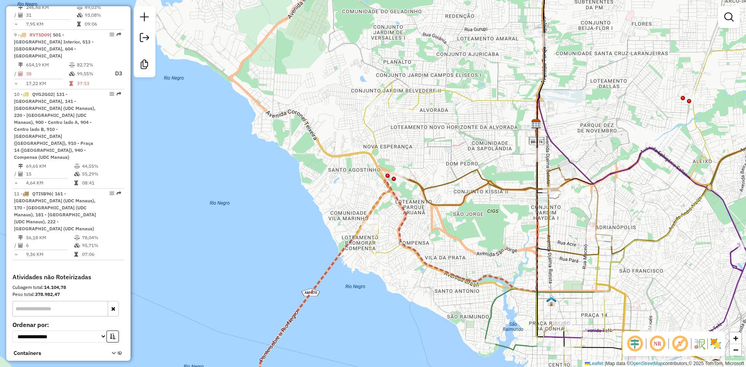
drag, startPoint x: 445, startPoint y: 226, endPoint x: 476, endPoint y: 250, distance: 39.1
click at [408, 226] on div "Janela de atendimento Grade de atendimento Capacidade Transportadoras Veículos …" at bounding box center [373, 183] width 746 height 367
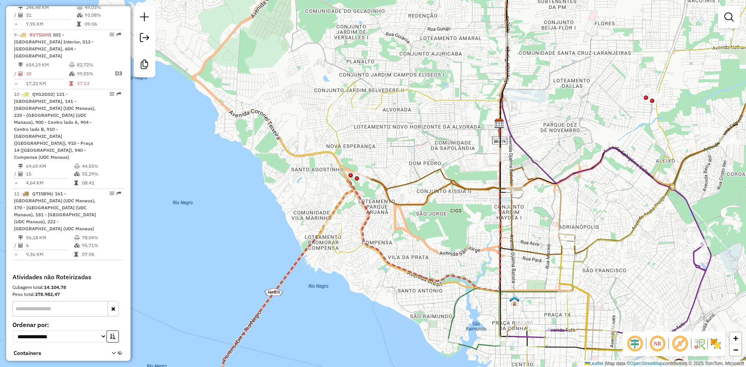
click at [686, 344] on em at bounding box center [680, 344] width 19 height 19
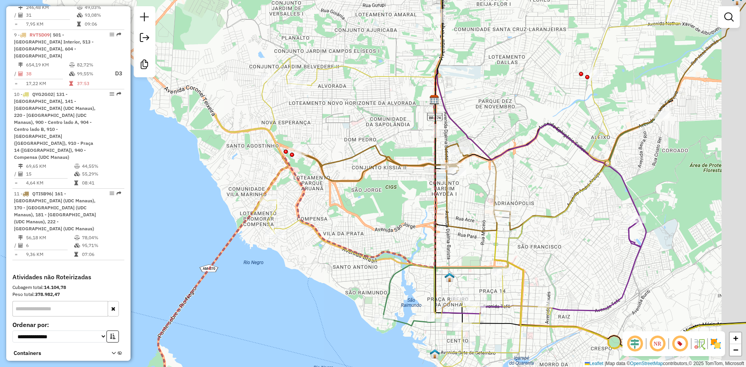
drag, startPoint x: 393, startPoint y: 145, endPoint x: 314, endPoint y: 79, distance: 102.9
click at [328, 121] on div "Janela de atendimento Grade de atendimento Capacidade Transportadoras Veículos …" at bounding box center [373, 183] width 746 height 367
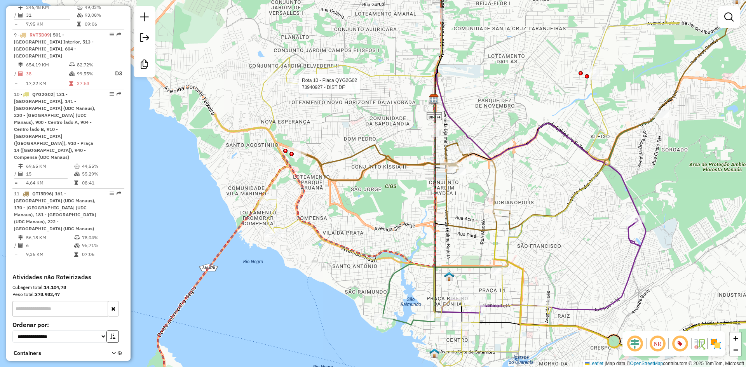
select select "**********"
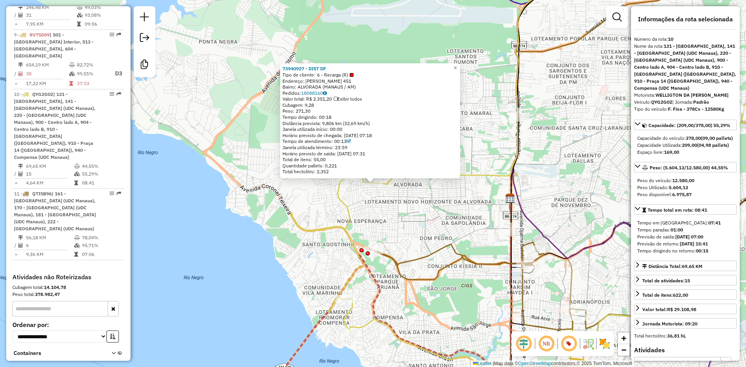
click at [344, 78] on div "Endereço: OVIDIO GOMES MONTEIRO 451" at bounding box center [370, 81] width 175 height 6
click at [343, 74] on span "6 - Recarga (R)" at bounding box center [335, 75] width 37 height 6
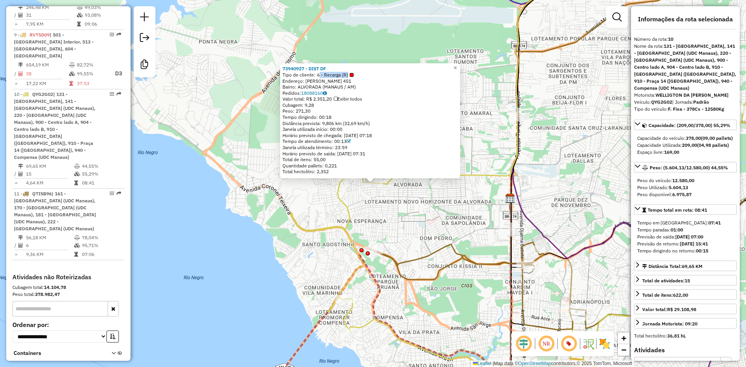
click at [343, 74] on span "6 - Recarga (R)" at bounding box center [335, 75] width 37 height 6
click at [346, 74] on span "6 - Recarga (R)" at bounding box center [335, 75] width 37 height 6
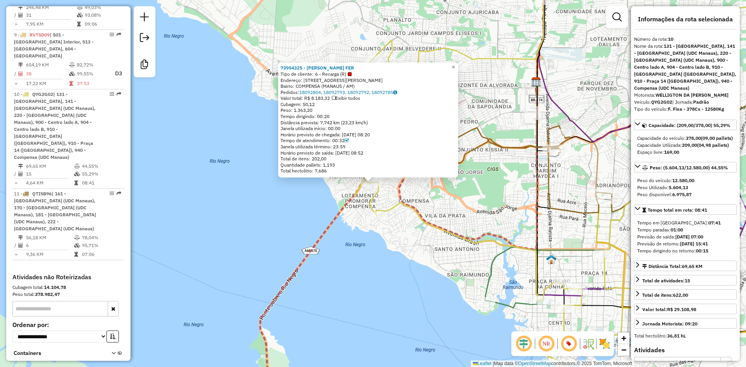
drag, startPoint x: 397, startPoint y: 199, endPoint x: 379, endPoint y: 198, distance: 17.5
click at [380, 198] on icon at bounding box center [401, 182] width 283 height 441
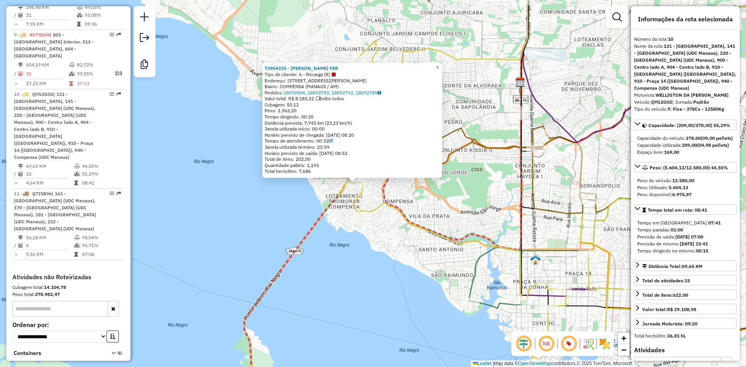
click at [325, 73] on span "6 - Recarga (R)" at bounding box center [317, 75] width 37 height 6
click at [371, 197] on div "73954325 - ROZINELI FONSECA FER Tipo de cliente: 6 - Recarga (R) Endereço: 008 …" at bounding box center [373, 183] width 746 height 367
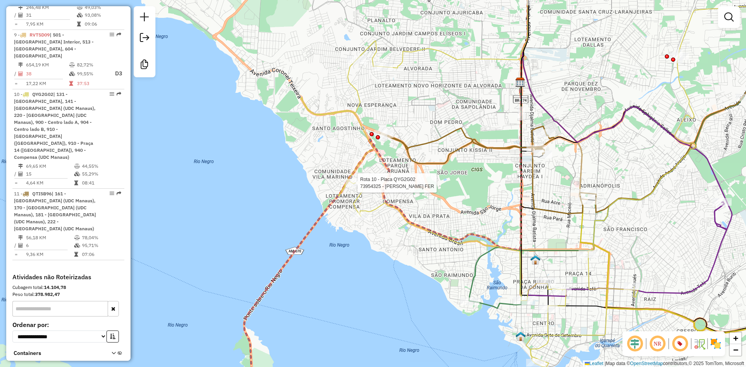
select select "**********"
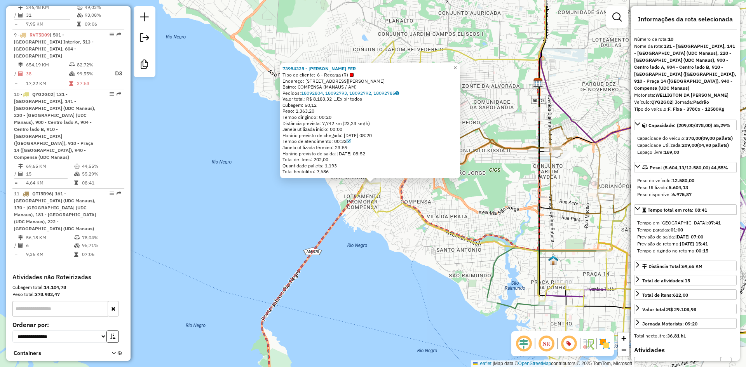
click at [695, 145] on strong "209,00" at bounding box center [689, 145] width 15 height 6
click at [387, 197] on div "73954325 - ROZINELI FONSECA FER Tipo de cliente: 6 - Recarga (R) Endereço: 008 …" at bounding box center [373, 183] width 746 height 367
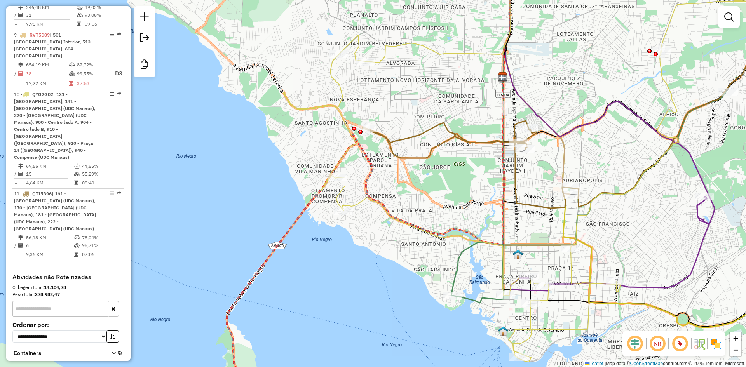
drag, startPoint x: 389, startPoint y: 199, endPoint x: 352, endPoint y: 193, distance: 38.2
click at [353, 193] on div "Janela de atendimento Grade de atendimento Capacidade Transportadoras Veículos …" at bounding box center [373, 183] width 746 height 367
select select "**********"
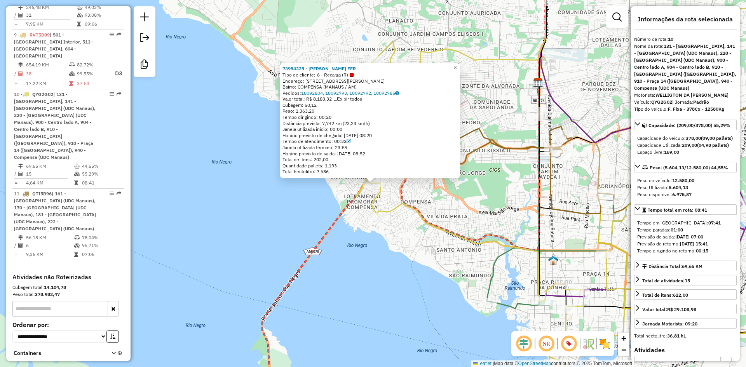
click at [692, 145] on strong "209,00" at bounding box center [689, 145] width 15 height 6
click at [695, 146] on strong "209,00" at bounding box center [689, 145] width 15 height 6
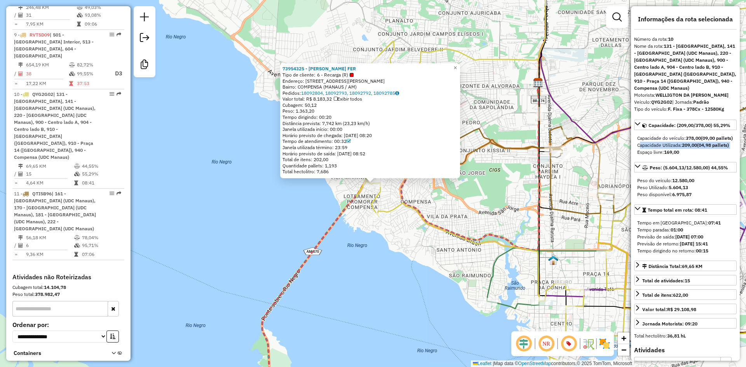
click at [695, 146] on strong "209,00" at bounding box center [689, 145] width 15 height 6
click at [689, 142] on strong "209,00" at bounding box center [689, 145] width 15 height 6
click at [689, 145] on strong "209,00" at bounding box center [689, 145] width 15 height 6
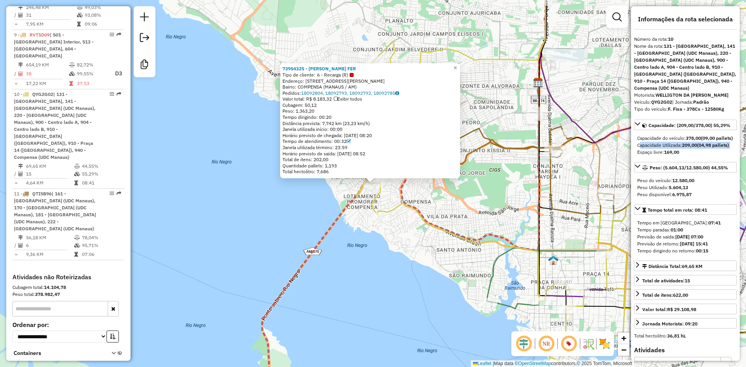
click at [689, 145] on strong "209,00" at bounding box center [689, 145] width 15 height 6
click at [688, 145] on strong "209,00" at bounding box center [689, 145] width 15 height 6
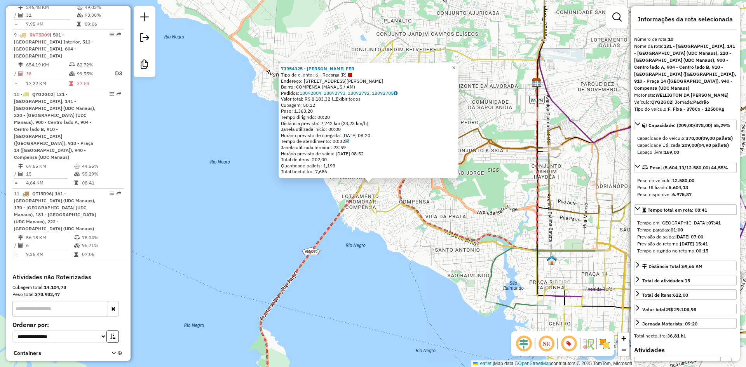
drag, startPoint x: 440, startPoint y: 209, endPoint x: 424, endPoint y: 213, distance: 16.4
click at [424, 213] on div "73954325 - ROZINELI FONSECA FER Tipo de cliente: 6 - Recarga (R) Endereço: 008 …" at bounding box center [373, 183] width 746 height 367
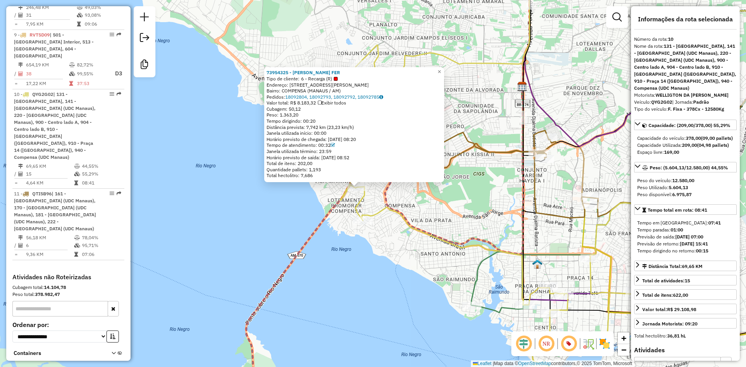
click at [424, 213] on div "73954325 - ROZINELI FONSECA FER Tipo de cliente: 6 - Recarga (R) Endereço: 008 …" at bounding box center [373, 183] width 746 height 367
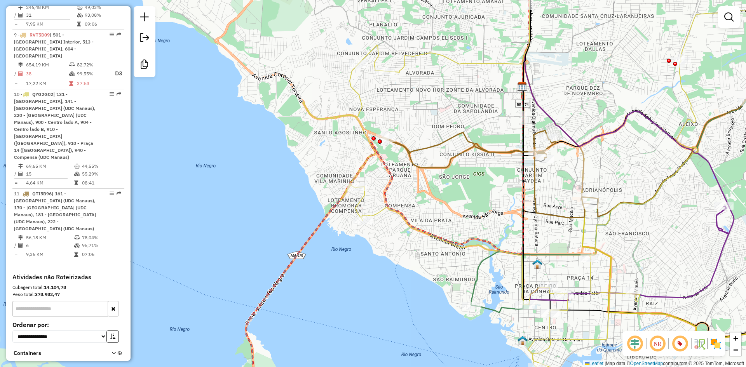
click at [679, 342] on em at bounding box center [680, 344] width 19 height 19
click at [681, 346] on em at bounding box center [680, 344] width 19 height 19
drag, startPoint x: 718, startPoint y: 346, endPoint x: 704, endPoint y: 346, distance: 14.0
click at [717, 346] on img at bounding box center [716, 344] width 12 height 12
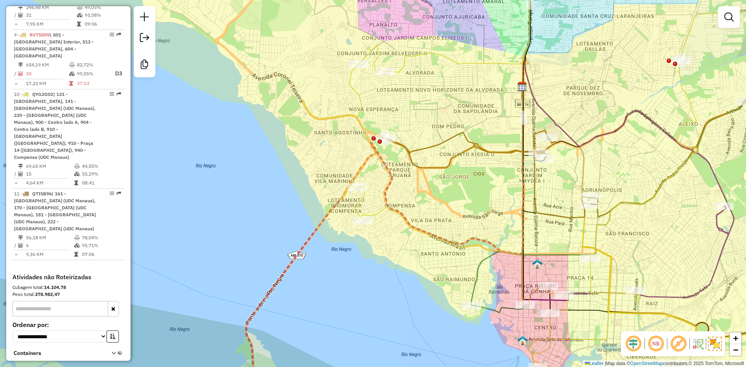
click at [679, 345] on em at bounding box center [678, 344] width 19 height 19
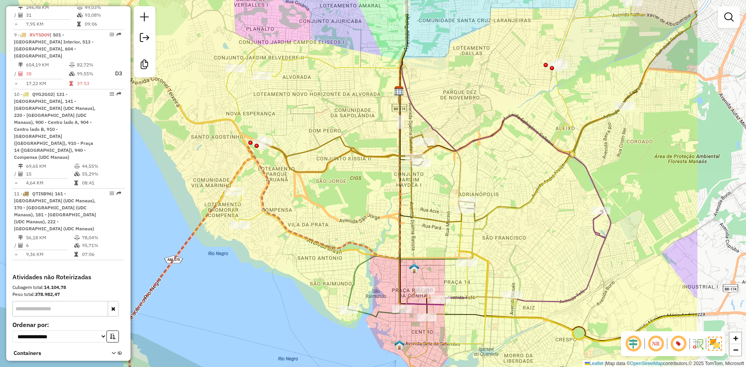
drag, startPoint x: 397, startPoint y: 195, endPoint x: 274, endPoint y: 200, distance: 123.7
click at [274, 200] on div "Janela de atendimento Grade de atendimento Capacidade Transportadoras Veículos …" at bounding box center [373, 183] width 746 height 367
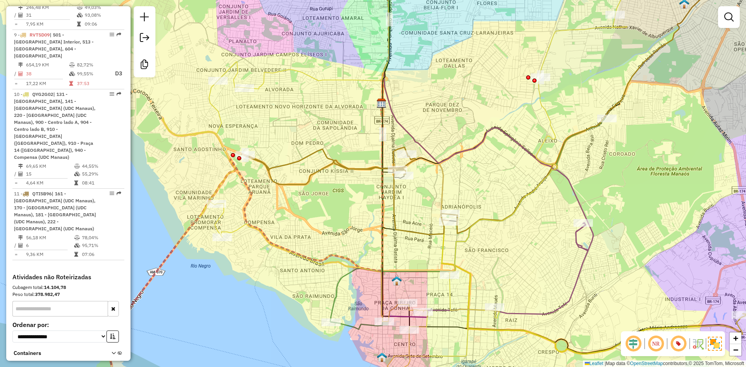
drag, startPoint x: 534, startPoint y: 263, endPoint x: 515, endPoint y: 267, distance: 19.5
click at [513, 278] on div "Janela de atendimento Grade de atendimento Capacidade Transportadoras Veículos …" at bounding box center [373, 183] width 746 height 367
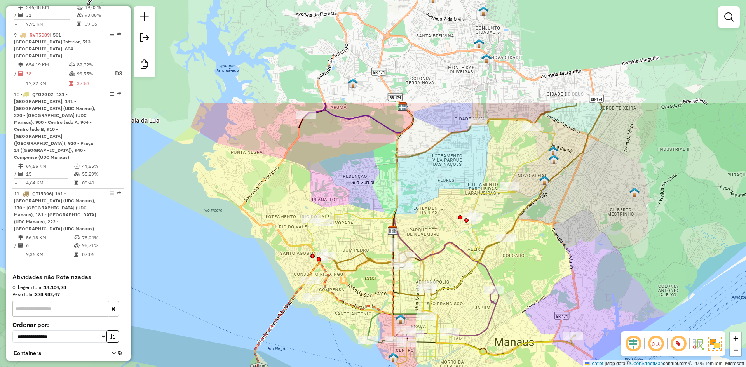
drag, startPoint x: 562, startPoint y: 90, endPoint x: 491, endPoint y: 229, distance: 156.1
click at [491, 229] on div "Janela de atendimento Grade de atendimento Capacidade Transportadoras Veículos …" at bounding box center [373, 183] width 746 height 367
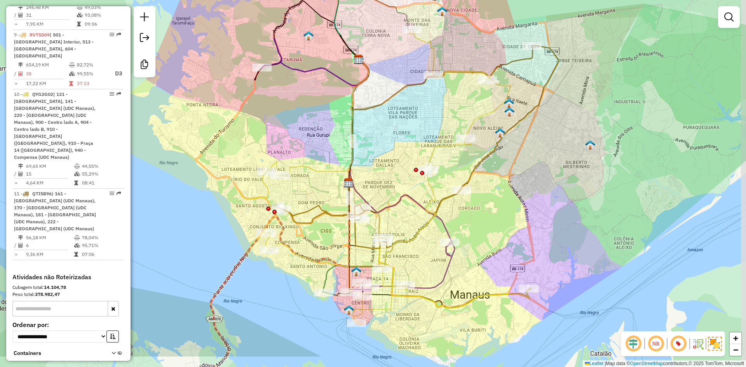
drag, startPoint x: 345, startPoint y: 207, endPoint x: 301, endPoint y: 160, distance: 64.9
click at [301, 160] on div "Janela de atendimento Grade de atendimento Capacidade Transportadoras Veículos …" at bounding box center [373, 183] width 746 height 367
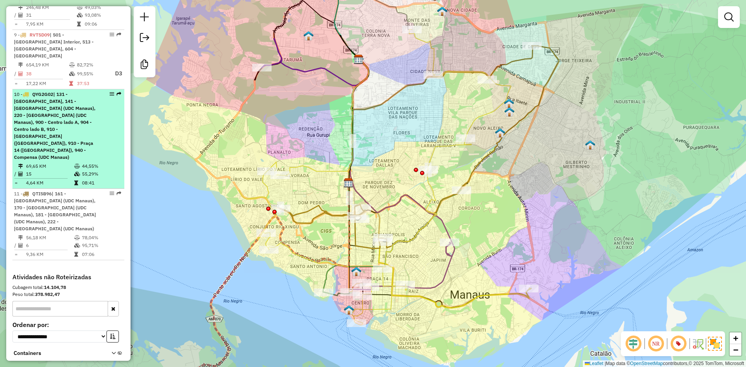
select select "**********"
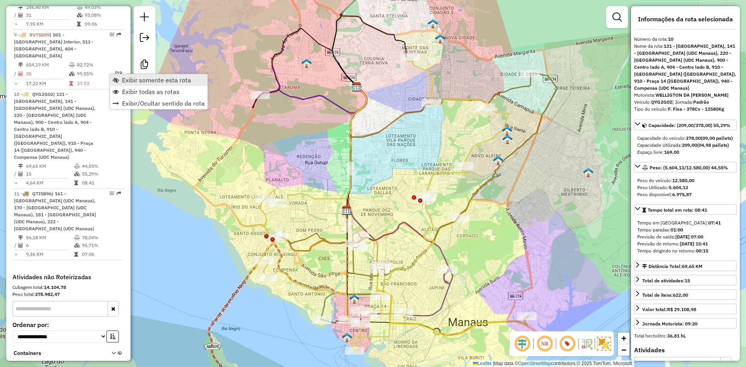
click at [117, 79] on span "Exibir somente esta rota" at bounding box center [116, 80] width 6 height 6
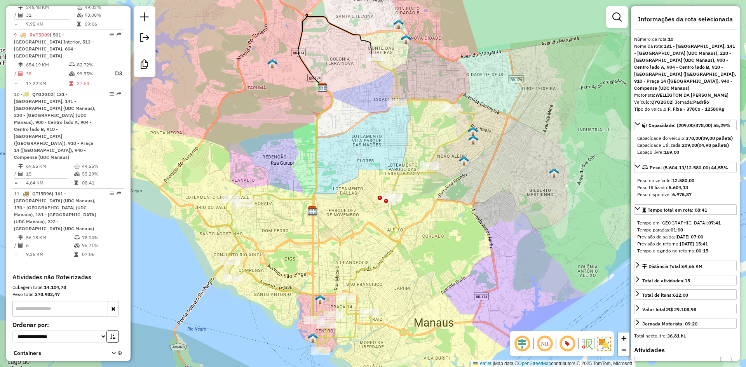
drag, startPoint x: 381, startPoint y: 246, endPoint x: 347, endPoint y: 246, distance: 34.2
click at [347, 246] on div "Janela de atendimento Grade de atendimento Capacidade Transportadoras Veículos …" at bounding box center [373, 183] width 746 height 367
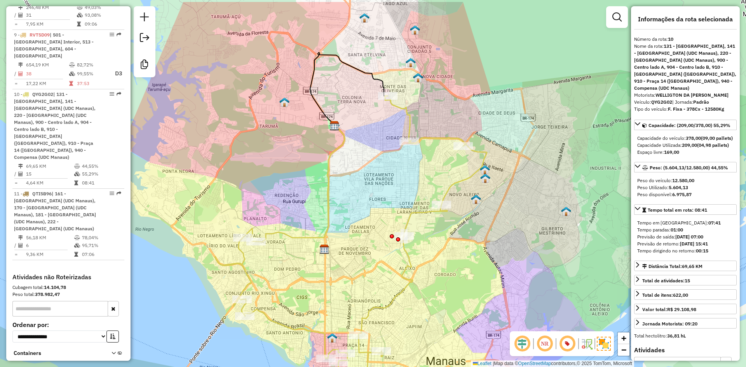
drag, startPoint x: 330, startPoint y: 136, endPoint x: 342, endPoint y: 175, distance: 40.3
click at [342, 175] on div "Janela de atendimento Grade de atendimento Capacidade Transportadoras Veículos …" at bounding box center [373, 183] width 746 height 367
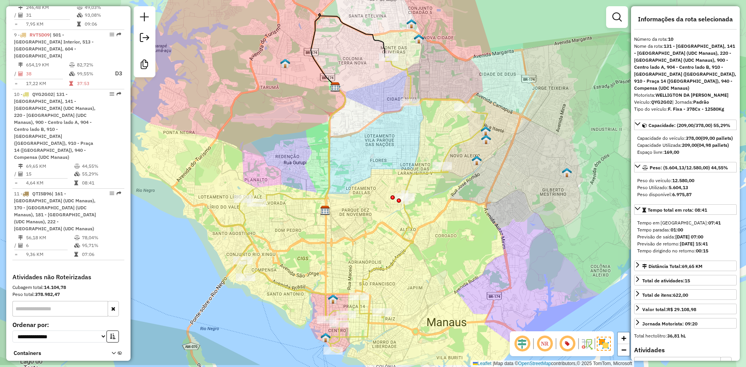
drag, startPoint x: 342, startPoint y: 173, endPoint x: 344, endPoint y: 147, distance: 26.5
click at [344, 147] on div "Janela de atendimento Grade de atendimento Capacidade Transportadoras Veículos …" at bounding box center [373, 183] width 746 height 367
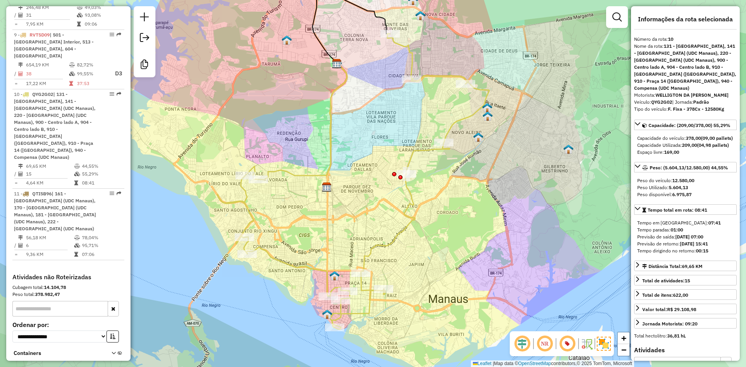
drag, startPoint x: 347, startPoint y: 232, endPoint x: 346, endPoint y: 227, distance: 5.5
click at [346, 227] on div "Janela de atendimento Grade de atendimento Capacidade Transportadoras Veículos …" at bounding box center [373, 183] width 746 height 367
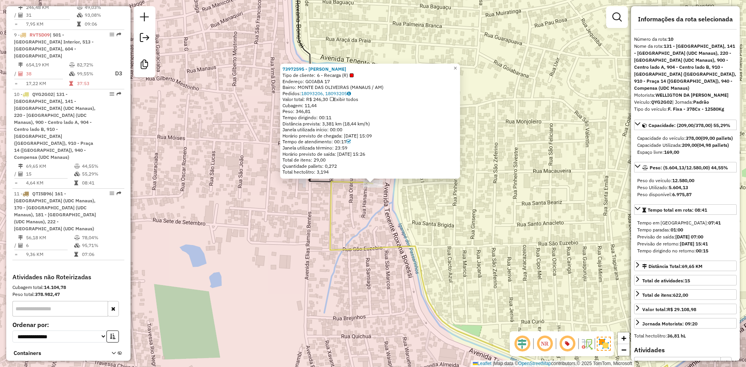
click at [419, 244] on icon at bounding box center [502, 293] width 344 height 222
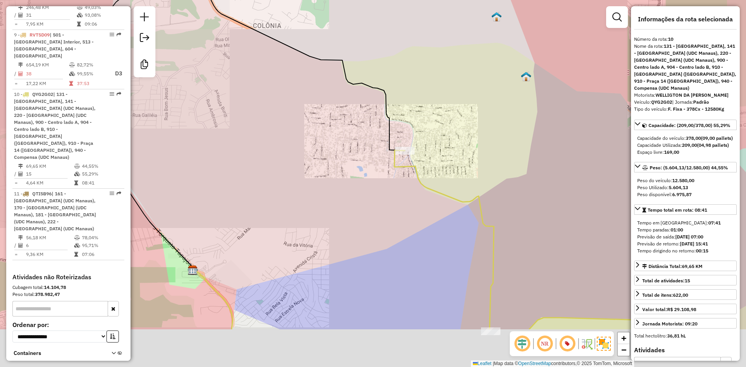
drag, startPoint x: 406, startPoint y: 275, endPoint x: 405, endPoint y: 128, distance: 146.9
click at [405, 128] on div "Janela de atendimento Grade de atendimento Capacidade Transportadoras Veículos …" at bounding box center [373, 183] width 746 height 367
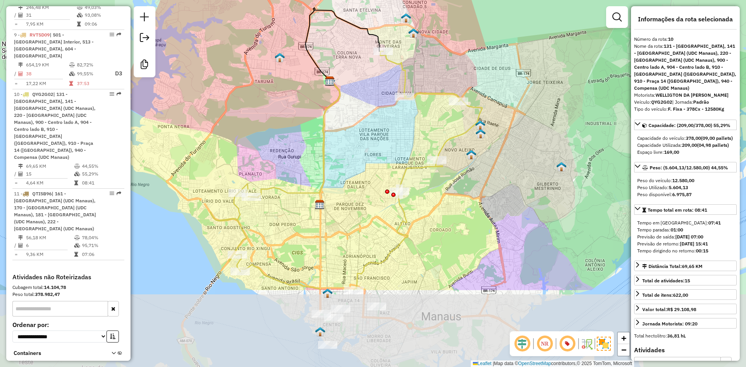
drag, startPoint x: 397, startPoint y: 227, endPoint x: 377, endPoint y: 120, distance: 109.5
click at [377, 120] on div "Janela de atendimento Grade de atendimento Capacidade Transportadoras Veículos …" at bounding box center [373, 183] width 746 height 367
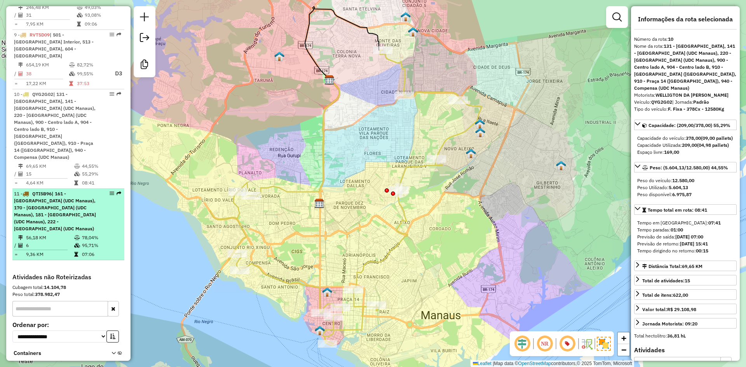
click at [67, 191] on span "| 161 - Parque dez de Novembro (UDC Manaus), 170 - Adrianópolis (UDC Manaus), 1…" at bounding box center [55, 211] width 82 height 41
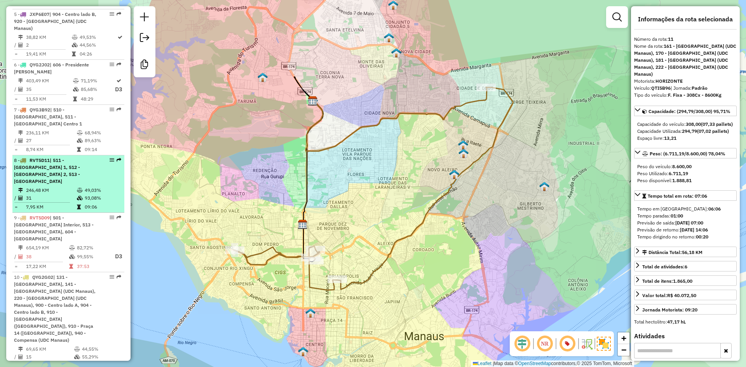
scroll to position [485, 0]
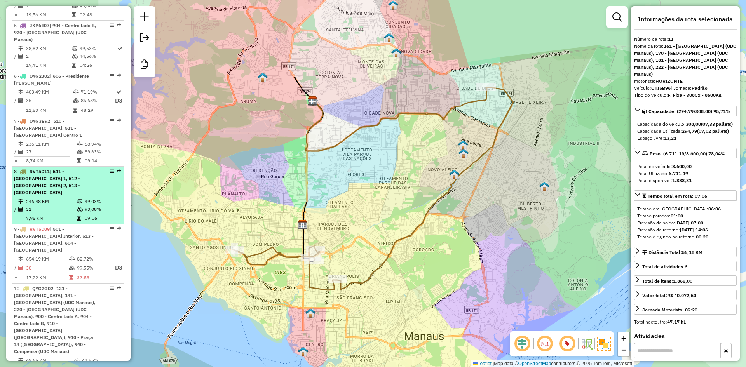
click at [61, 177] on span "| 511 - Manacapuru Centro 1, 512 - Manacapuru Centro 2, 513 - Manacapuru Norte" at bounding box center [47, 182] width 66 height 27
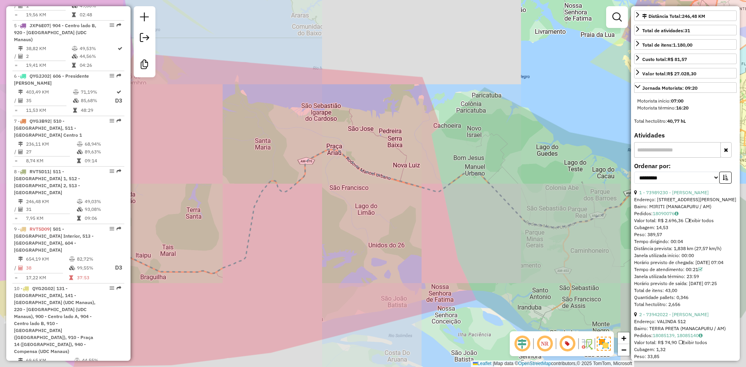
scroll to position [233, 0]
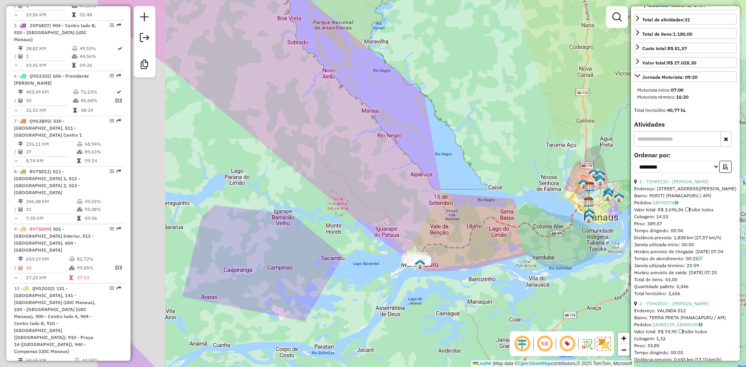
drag, startPoint x: 286, startPoint y: 241, endPoint x: 509, endPoint y: 251, distance: 223.0
click at [509, 251] on icon at bounding box center [501, 226] width 179 height 78
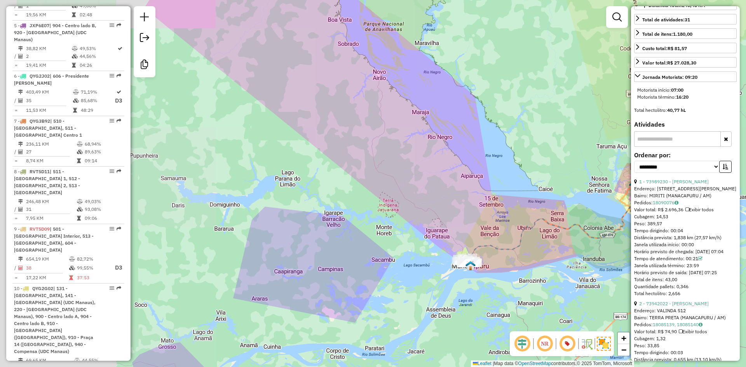
drag, startPoint x: 525, startPoint y: 256, endPoint x: 426, endPoint y: 253, distance: 99.2
click at [450, 253] on div "Janela de atendimento Grade de atendimento Capacidade Transportadoras Veículos …" at bounding box center [373, 183] width 746 height 367
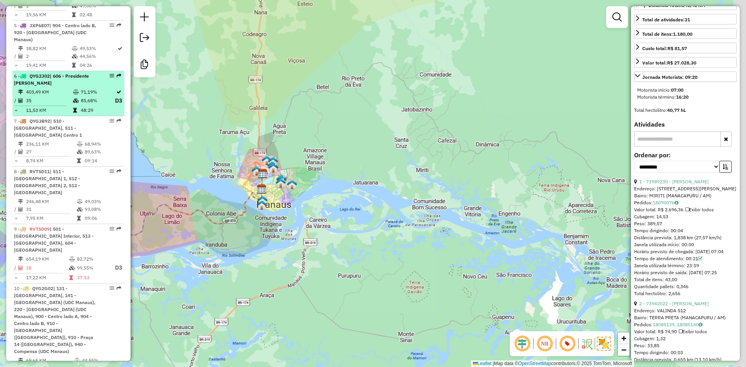
click at [62, 88] on td "403,49 KM" at bounding box center [49, 92] width 47 height 8
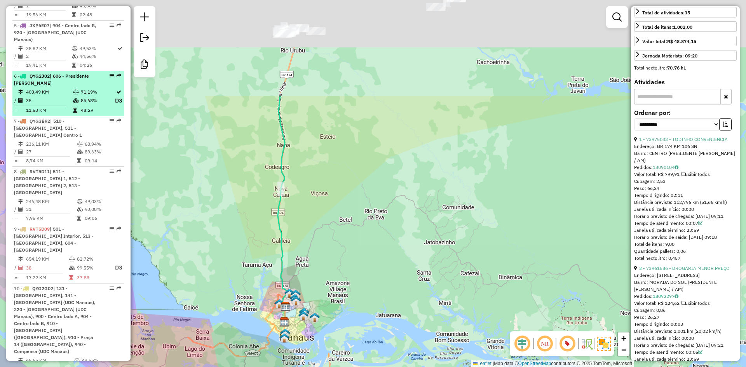
scroll to position [219, 0]
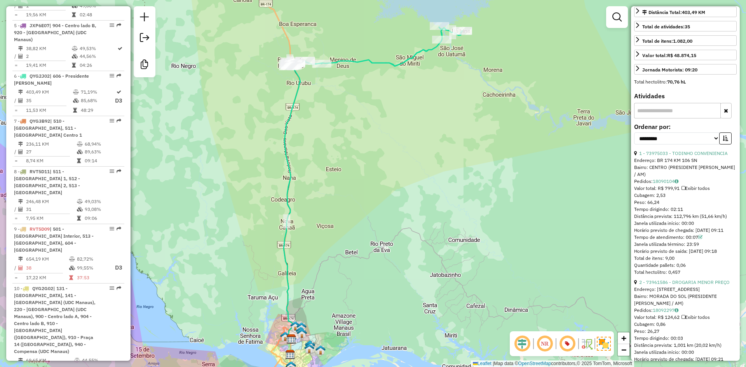
drag, startPoint x: 689, startPoint y: 216, endPoint x: 643, endPoint y: 213, distance: 46.7
click at [643, 213] on div "Tempo dirigindo: 02:11" at bounding box center [685, 209] width 103 height 7
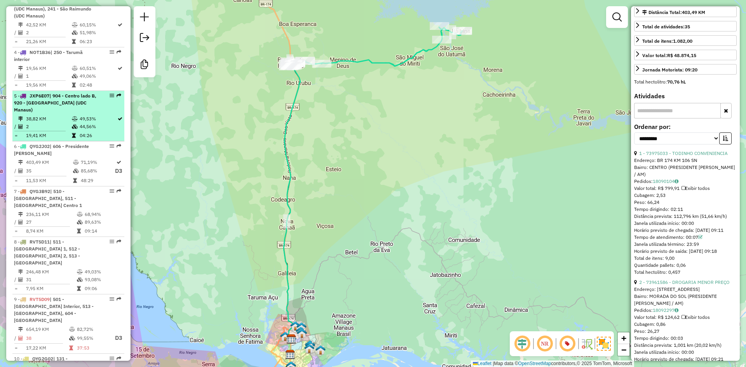
scroll to position [408, 0]
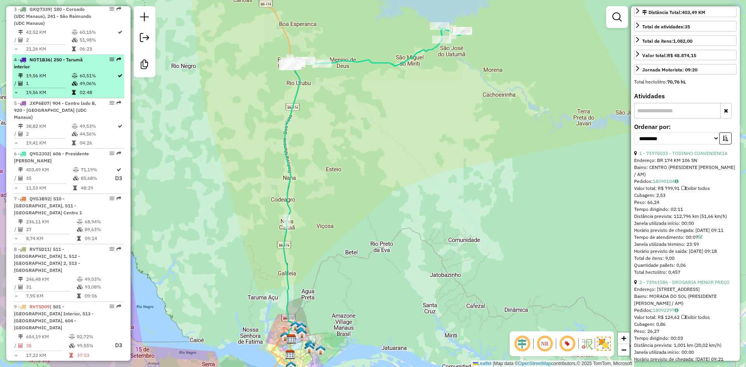
click at [71, 69] on div "4 - NOT1B36 | 250 - Tarumã interior" at bounding box center [55, 63] width 82 height 14
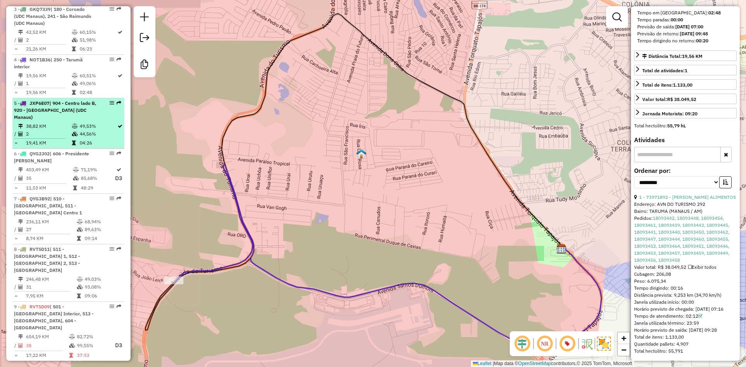
click at [64, 122] on td "38,82 KM" at bounding box center [49, 126] width 46 height 8
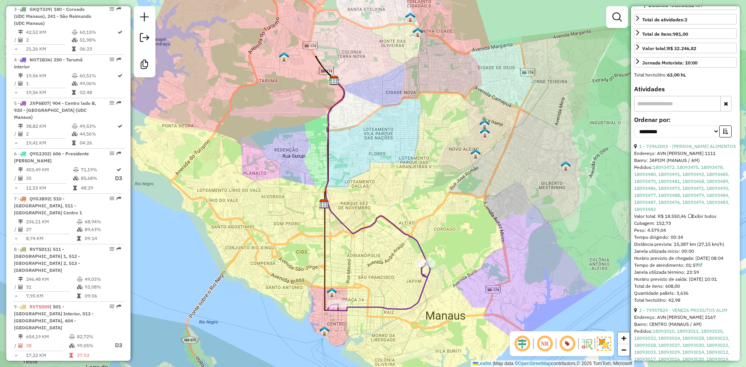
drag, startPoint x: 687, startPoint y: 248, endPoint x: 635, endPoint y: 251, distance: 52.2
click at [635, 241] on div "Tempo dirigindo: 00:34" at bounding box center [685, 237] width 103 height 7
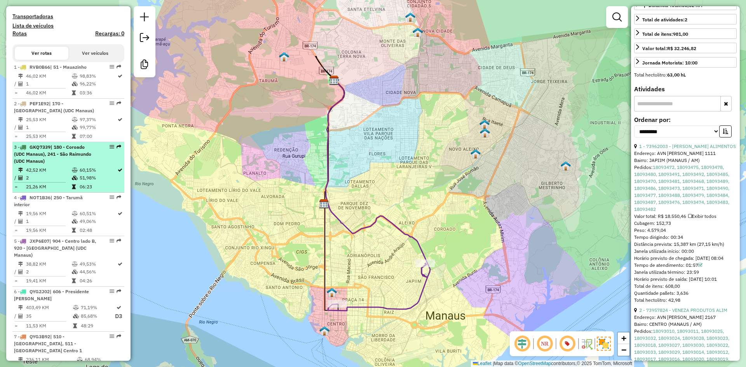
scroll to position [252, 0]
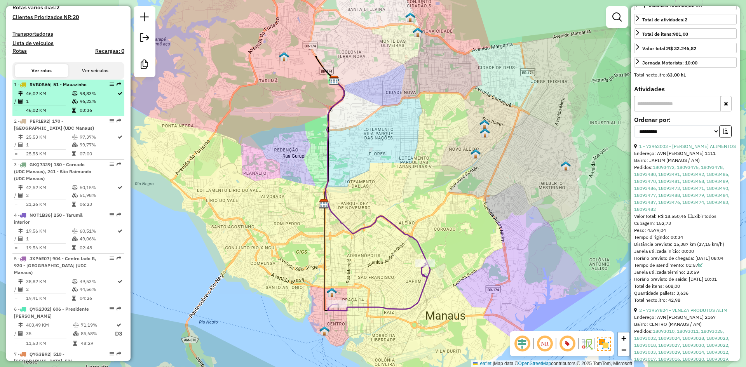
click at [54, 86] on span "| 51 - Mauazinho" at bounding box center [68, 85] width 37 height 6
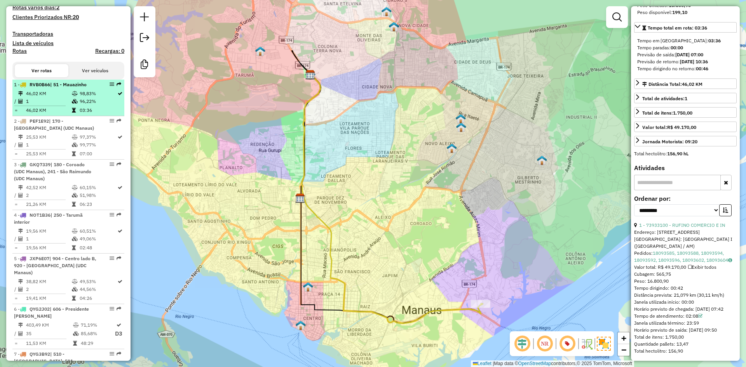
scroll to position [168, 0]
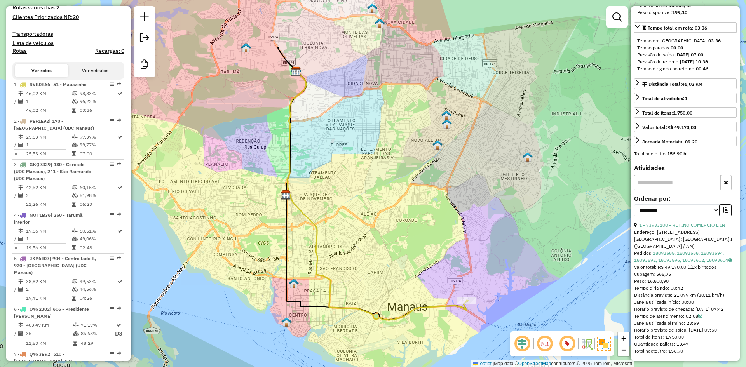
drag, startPoint x: 653, startPoint y: 279, endPoint x: 637, endPoint y: 281, distance: 16.0
click at [637, 285] on div "Tempo dirigindo: 00:42" at bounding box center [685, 288] width 103 height 7
click at [636, 285] on div "Tempo dirigindo: 00:42" at bounding box center [685, 288] width 103 height 7
click at [669, 285] on div "Tempo dirigindo: 00:42" at bounding box center [685, 288] width 103 height 7
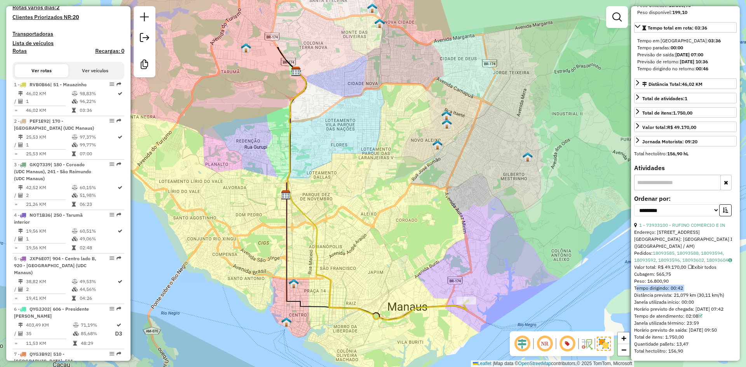
click at [669, 285] on div "Tempo dirigindo: 00:42" at bounding box center [685, 288] width 103 height 7
click at [668, 285] on div "Tempo dirigindo: 00:42" at bounding box center [685, 288] width 103 height 7
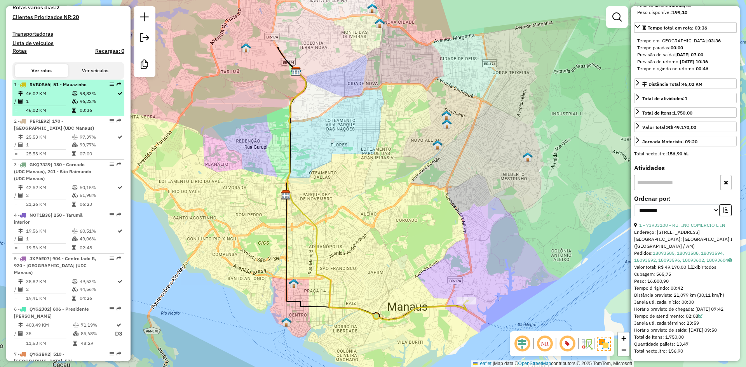
click at [86, 98] on td "96,22%" at bounding box center [98, 102] width 38 height 8
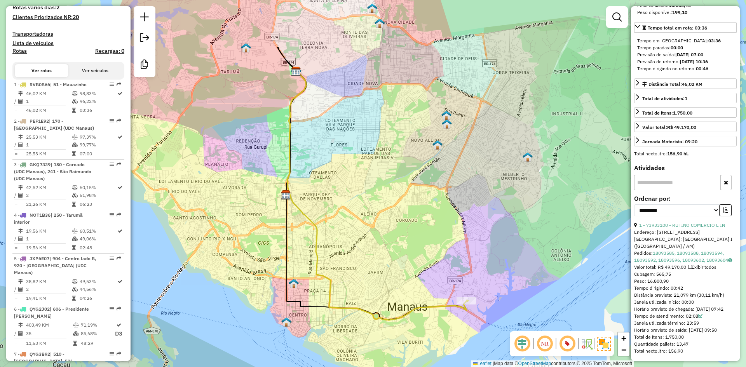
click at [695, 318] on div "Tempo de atendimento: 02:08" at bounding box center [685, 316] width 103 height 7
click at [692, 316] on div "Tempo de atendimento: 02:08" at bounding box center [685, 316] width 103 height 7
click at [690, 316] on div "Tempo de atendimento: 02:08" at bounding box center [685, 316] width 103 height 7
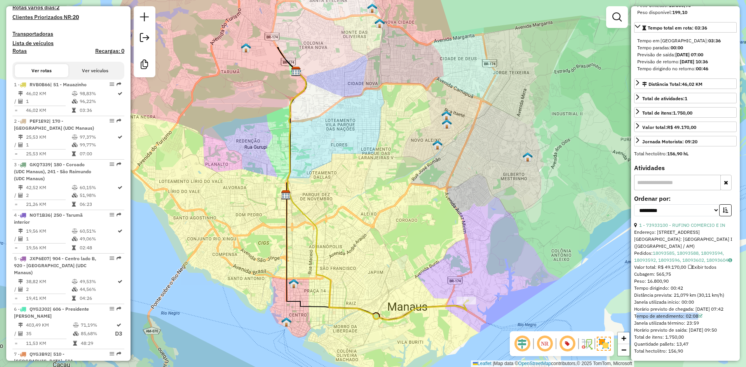
click at [690, 316] on div "Tempo de atendimento: 02:08" at bounding box center [685, 316] width 103 height 7
click at [692, 314] on div "Tempo de atendimento: 02:08" at bounding box center [685, 316] width 103 height 7
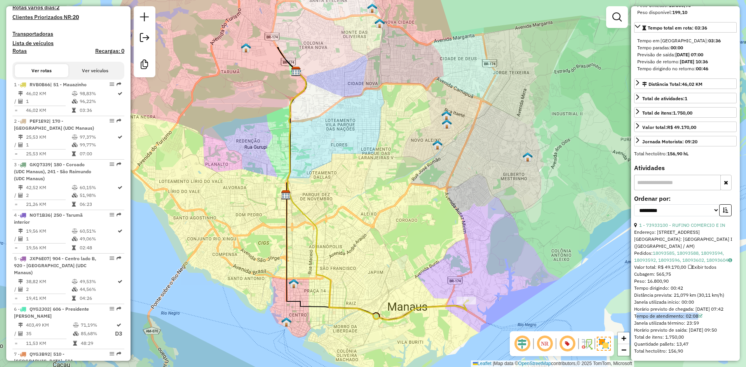
click at [692, 315] on div "Tempo de atendimento: 02:08" at bounding box center [685, 316] width 103 height 7
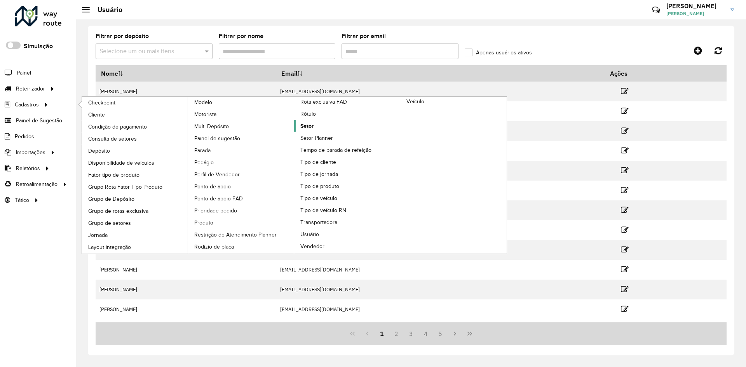
click at [322, 126] on link "Setor" at bounding box center [347, 126] width 106 height 12
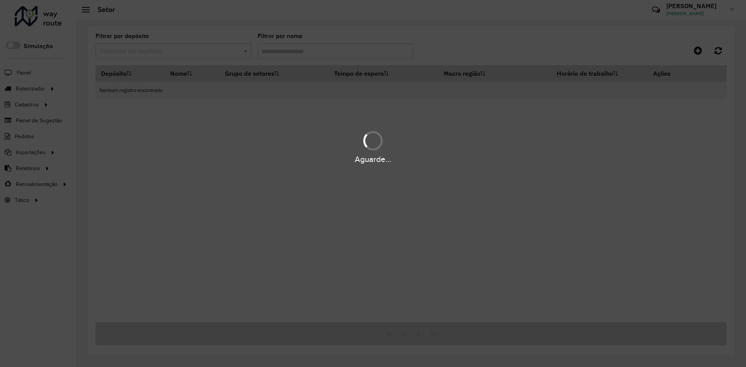
click at [167, 56] on div "Aguarde..." at bounding box center [373, 183] width 746 height 367
click at [169, 50] on div "Aguarde..." at bounding box center [373, 183] width 746 height 367
click at [188, 48] on div "Aguarde..." at bounding box center [373, 183] width 746 height 367
click at [189, 48] on div "Aguarde..." at bounding box center [373, 183] width 746 height 367
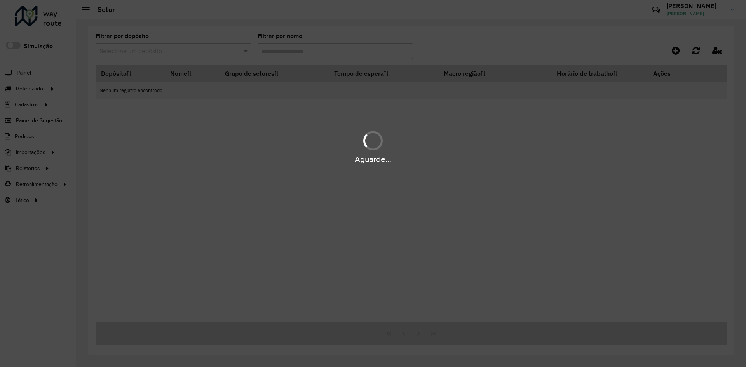
click at [190, 52] on div "Aguarde..." at bounding box center [373, 183] width 746 height 367
click at [193, 55] on div "Aguarde..." at bounding box center [373, 183] width 746 height 367
click at [139, 55] on div "Aguarde..." at bounding box center [373, 183] width 746 height 367
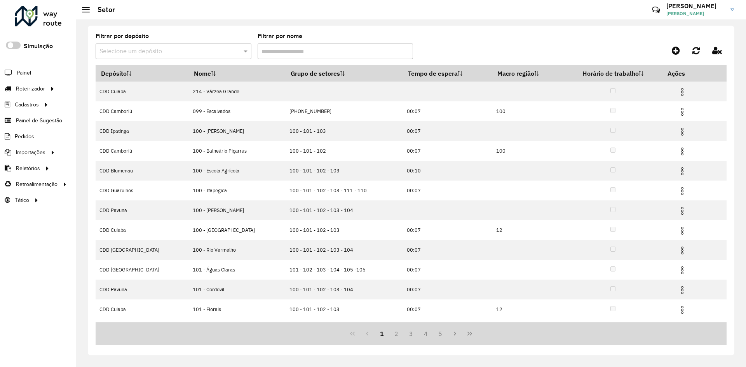
click at [140, 48] on input "text" at bounding box center [165, 51] width 133 height 9
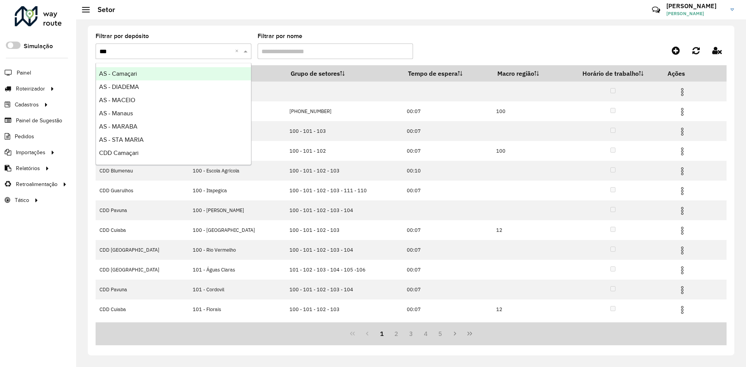
type input "****"
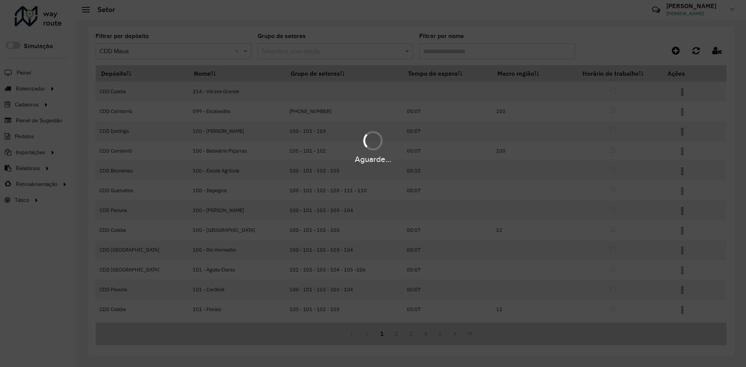
click at [145, 50] on div "Aguarde..." at bounding box center [373, 183] width 746 height 367
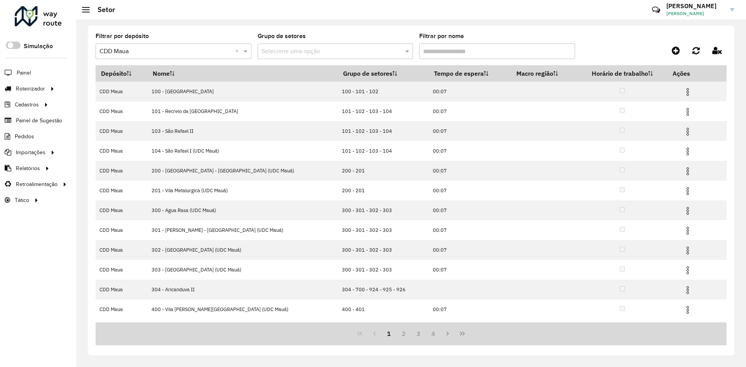
click at [140, 49] on input "text" at bounding box center [165, 51] width 133 height 9
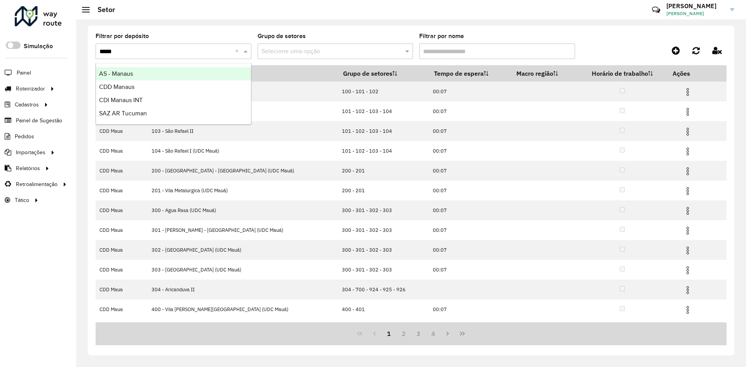
type input "******"
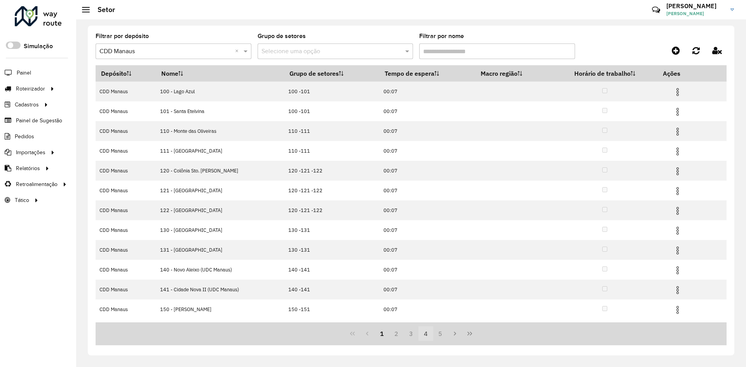
click at [419, 332] on button "4" at bounding box center [426, 333] width 15 height 15
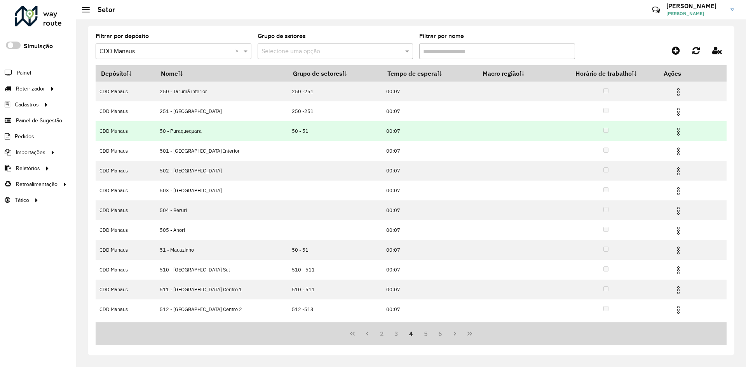
click at [675, 131] on img at bounding box center [678, 131] width 9 height 9
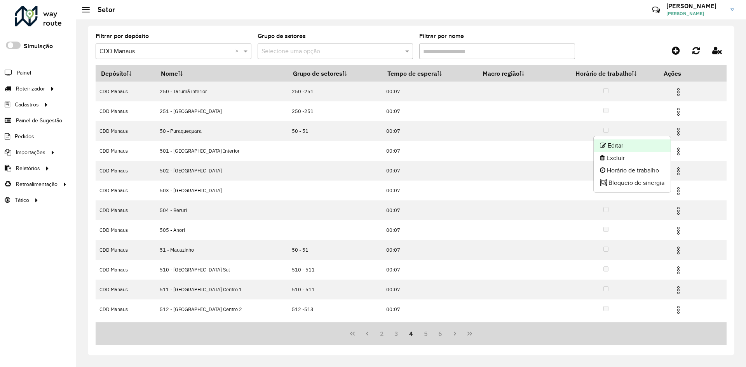
click at [634, 142] on li "Editar" at bounding box center [632, 146] width 77 height 12
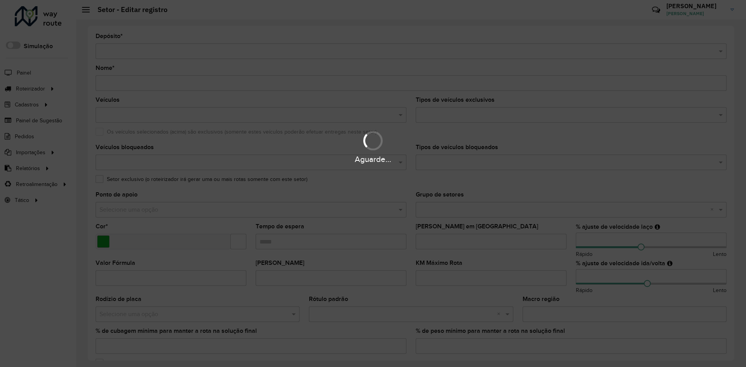
type input "**********"
type input "*******"
type input "*****"
type input "**"
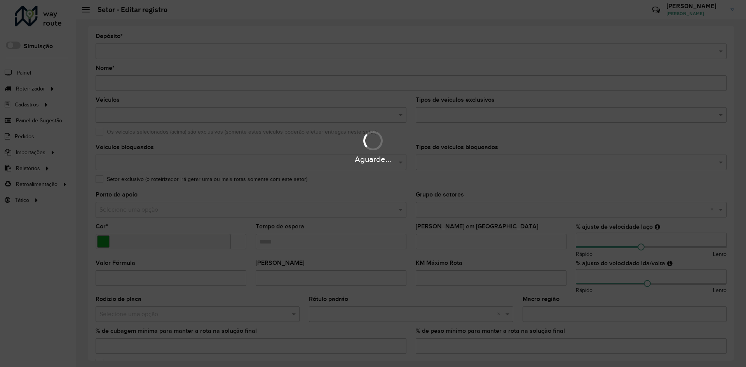
type input "*"
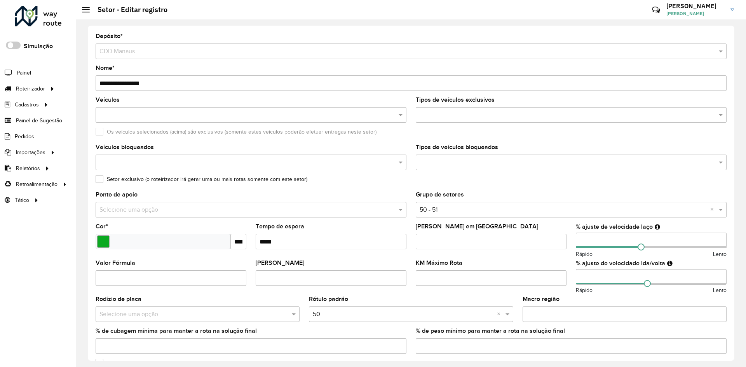
click at [627, 242] on input "**" at bounding box center [651, 241] width 151 height 16
type input "*"
type input "***"
click at [618, 275] on input "**" at bounding box center [651, 277] width 151 height 16
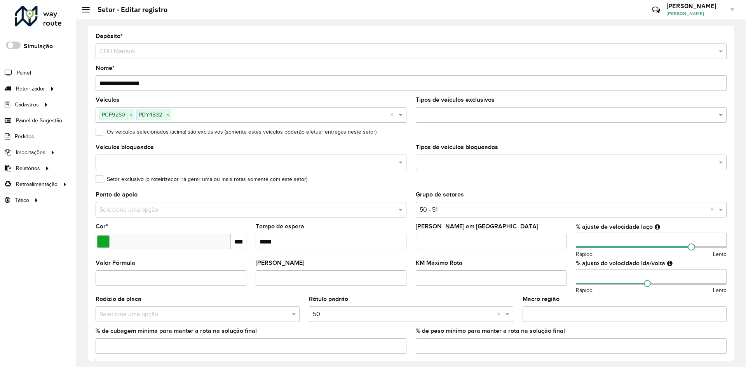
click at [618, 275] on input "**" at bounding box center [651, 277] width 151 height 16
drag, startPoint x: 595, startPoint y: 273, endPoint x: 558, endPoint y: 273, distance: 36.9
click at [556, 273] on formly-group "Veículos PCF9250 × PDY4B32 × × Tipos de veículos exclusivos Os veículos selecio…" at bounding box center [411, 228] width 641 height 263
click at [660, 310] on input "Macro região" at bounding box center [625, 315] width 204 height 16
drag, startPoint x: 604, startPoint y: 274, endPoint x: 499, endPoint y: 275, distance: 104.9
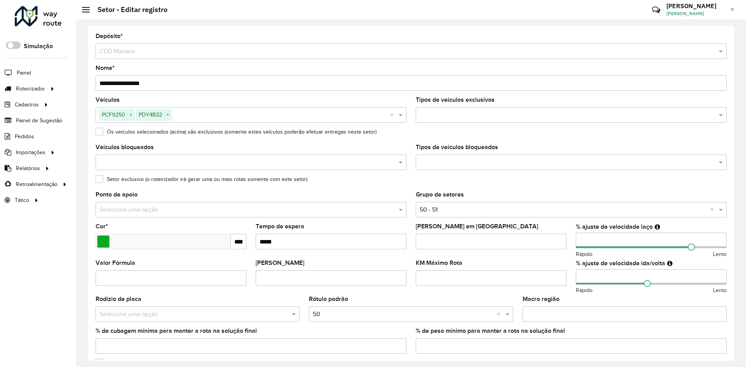
click at [499, 275] on formly-group "Veículos PCF9250 × PDY4B32 × × Tipos de veículos exclusivos Os veículos selecio…" at bounding box center [411, 228] width 641 height 263
type input "**"
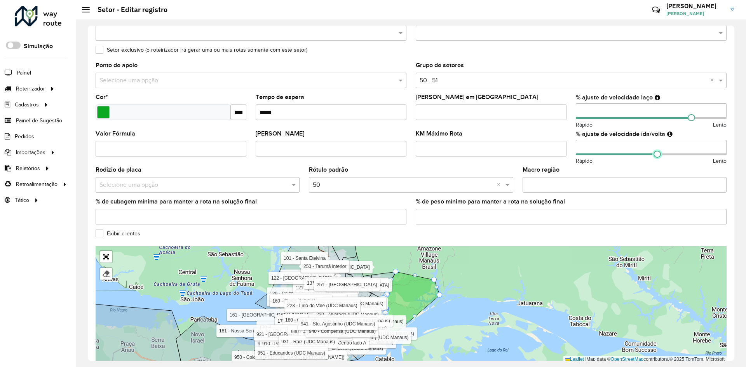
scroll to position [166, 0]
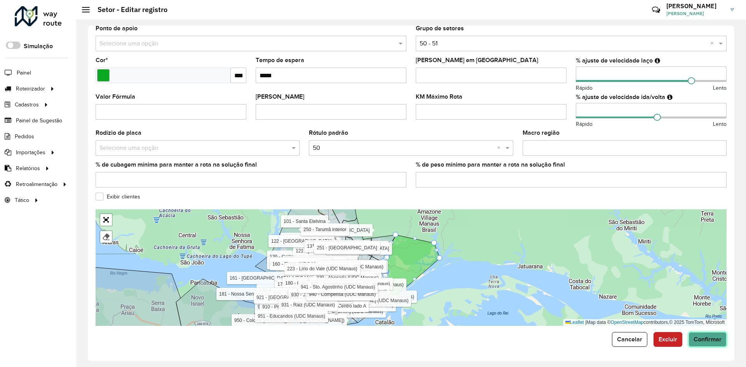
click at [705, 339] on span "Confirmar" at bounding box center [708, 339] width 28 height 7
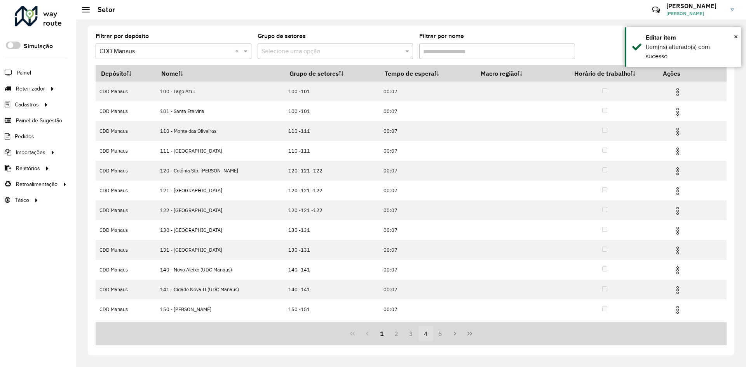
click at [419, 332] on button "4" at bounding box center [426, 333] width 15 height 15
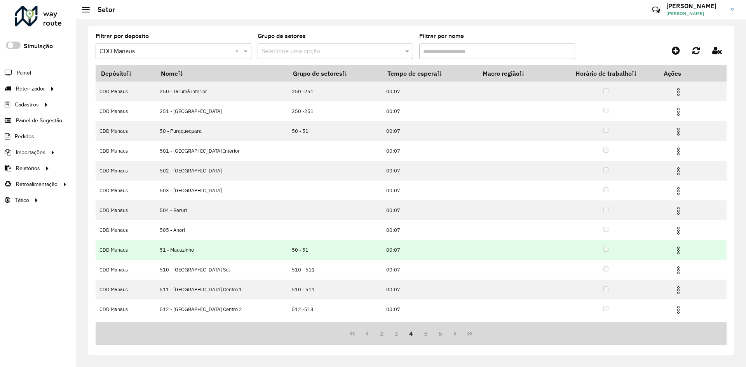
click at [678, 249] on img at bounding box center [678, 250] width 9 height 9
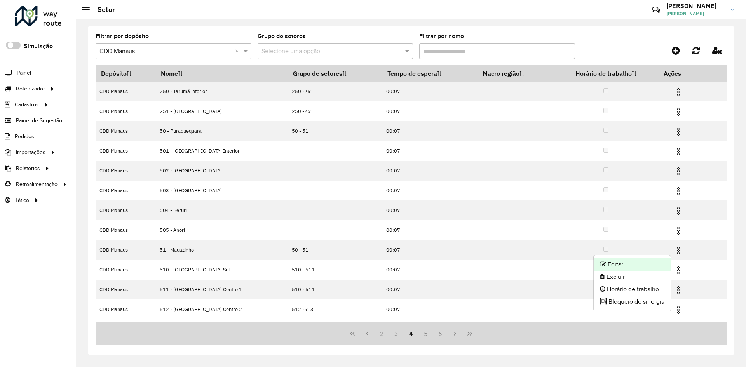
click at [658, 260] on li "Editar" at bounding box center [632, 264] width 77 height 12
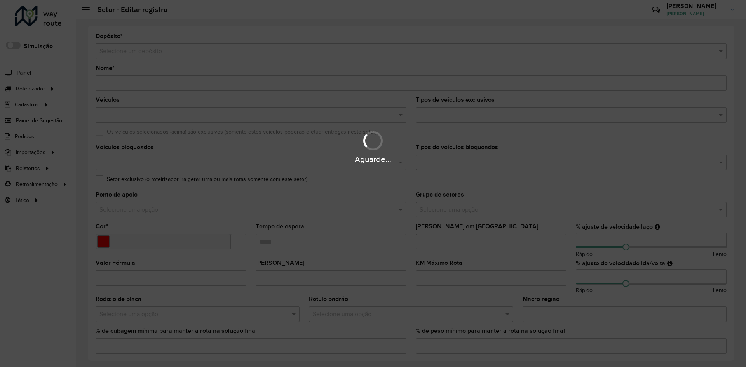
type input "**********"
type input "*******"
type input "*****"
type input "***"
type input "**"
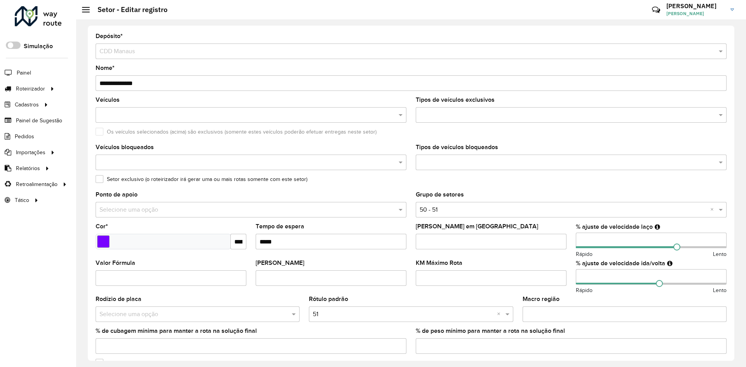
click at [613, 240] on hb-app "Aguarde... Pop-up bloqueado! Seu navegador bloqueou automáticamente a abertura …" at bounding box center [373, 183] width 746 height 367
click at [613, 240] on input "***" at bounding box center [651, 241] width 151 height 16
type input "***"
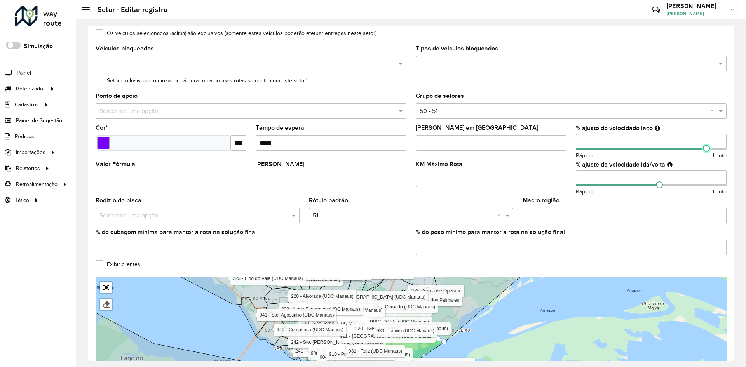
scroll to position [166, 0]
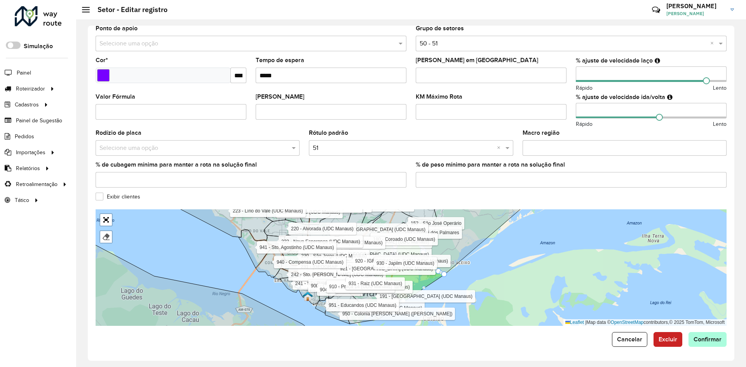
click at [705, 348] on div "**********" at bounding box center [411, 193] width 647 height 335
click at [707, 342] on span "Confirmar" at bounding box center [708, 339] width 28 height 7
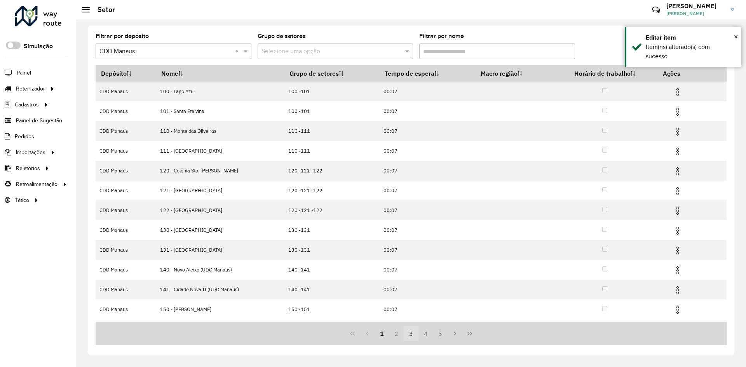
click at [408, 332] on button "3" at bounding box center [411, 333] width 15 height 15
